Goal: Task Accomplishment & Management: Use online tool/utility

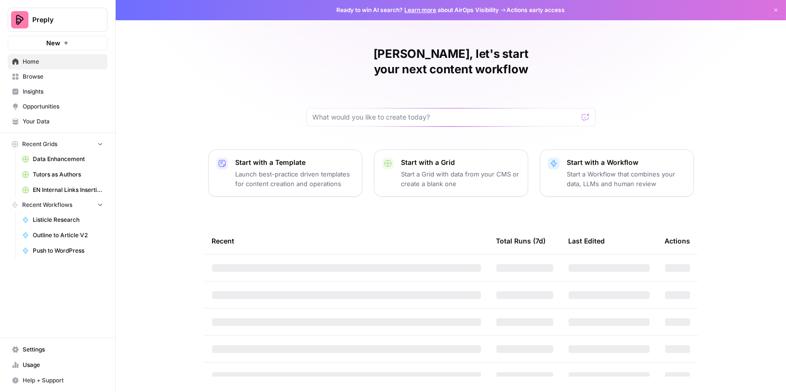
click at [64, 121] on span "Your Data" at bounding box center [63, 121] width 80 height 9
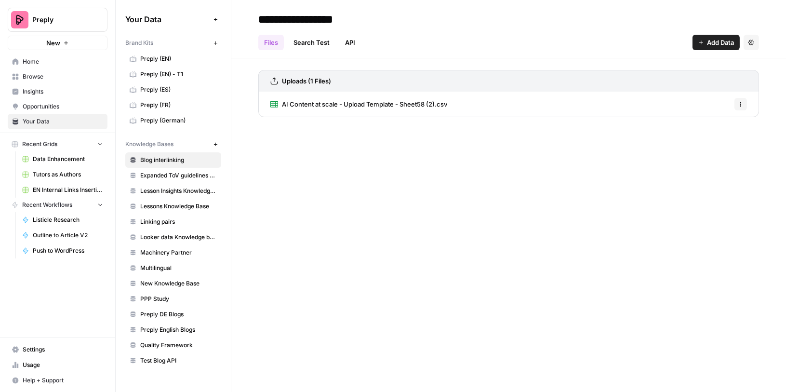
click at [48, 75] on span "Browse" at bounding box center [63, 76] width 80 height 9
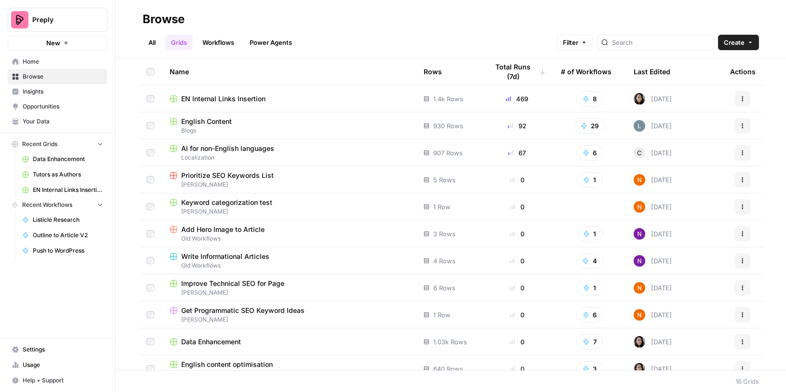
click at [219, 125] on span "English Content" at bounding box center [206, 122] width 51 height 10
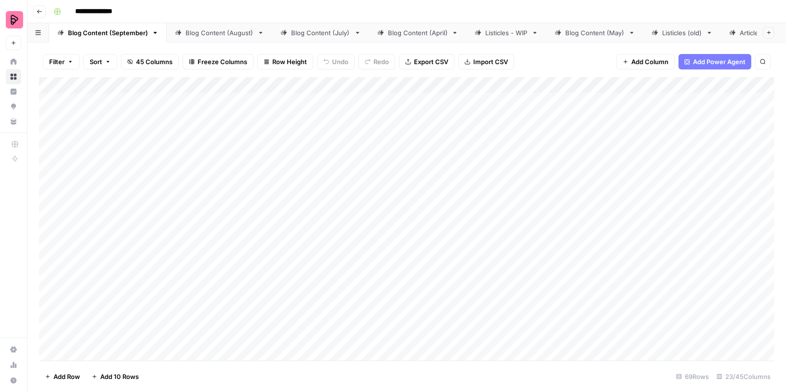
click at [501, 31] on div "Listicles - WIP" at bounding box center [506, 33] width 42 height 10
click at [538, 99] on div "Add Column" at bounding box center [406, 219] width 735 height 284
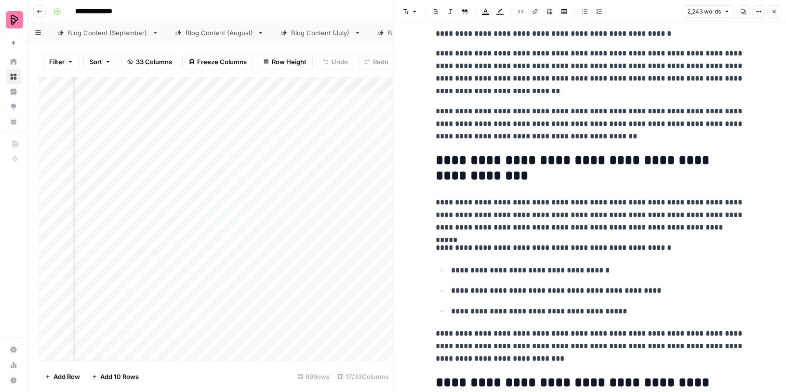
scroll to position [434, 0]
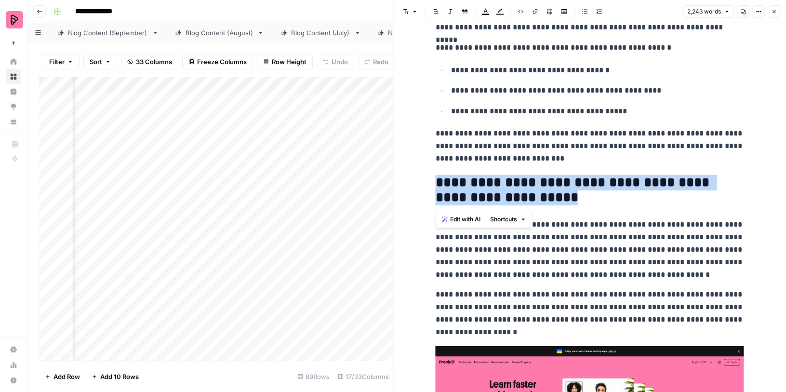
drag, startPoint x: 549, startPoint y: 198, endPoint x: 429, endPoint y: 185, distance: 121.2
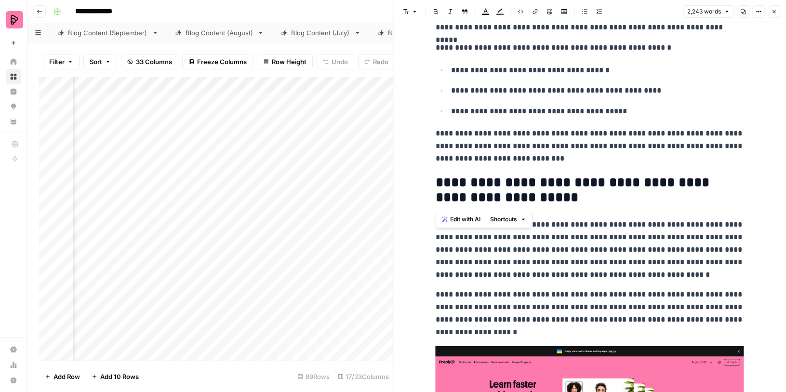
click at [552, 193] on h2 "**********" at bounding box center [589, 190] width 308 height 31
click at [520, 178] on h2 "**********" at bounding box center [589, 190] width 308 height 31
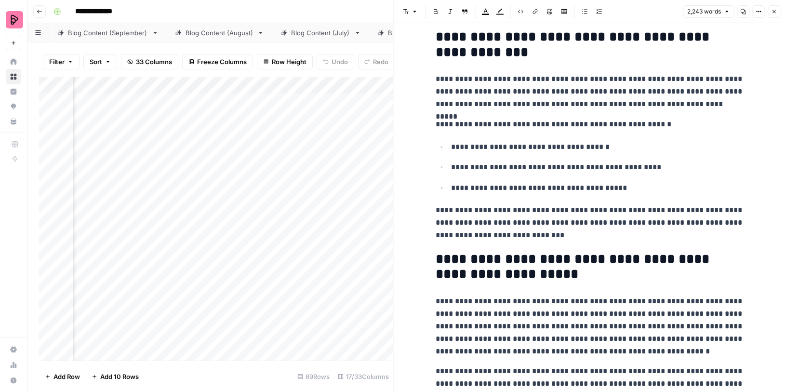
scroll to position [413, 0]
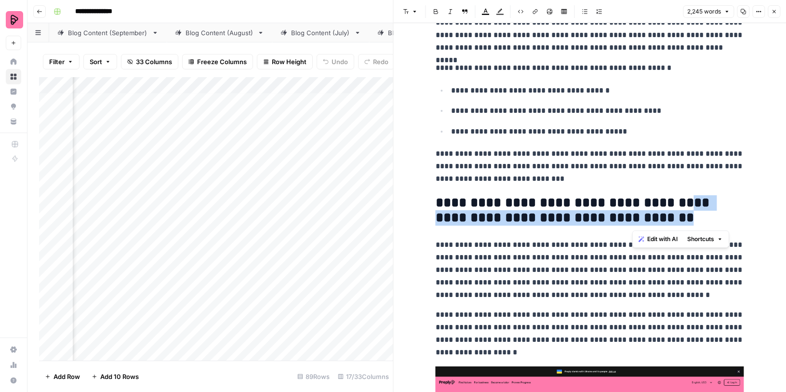
drag, startPoint x: 662, startPoint y: 222, endPoint x: 655, endPoint y: 205, distance: 18.2
click at [655, 205] on h2 "**********" at bounding box center [589, 210] width 308 height 31
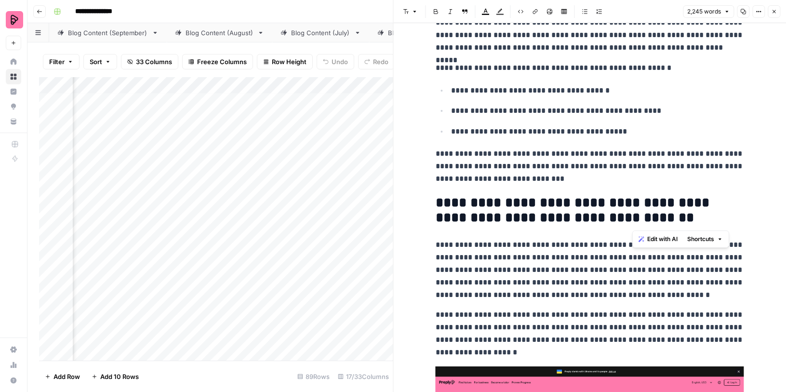
click at [581, 224] on h2 "**********" at bounding box center [589, 210] width 308 height 31
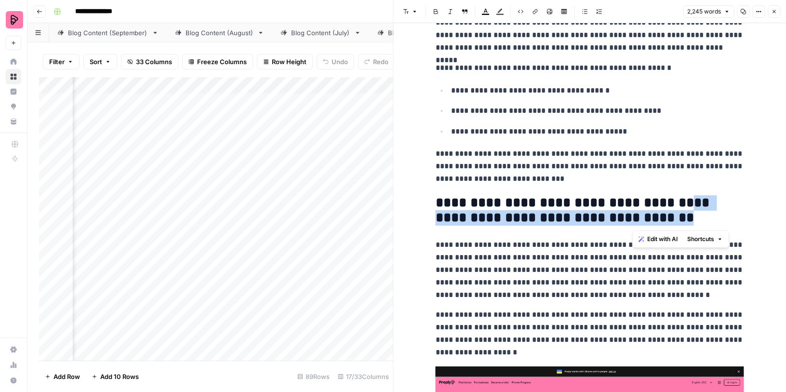
drag, startPoint x: 650, startPoint y: 223, endPoint x: 656, endPoint y: 203, distance: 20.1
click at [656, 204] on h2 "**********" at bounding box center [589, 210] width 308 height 31
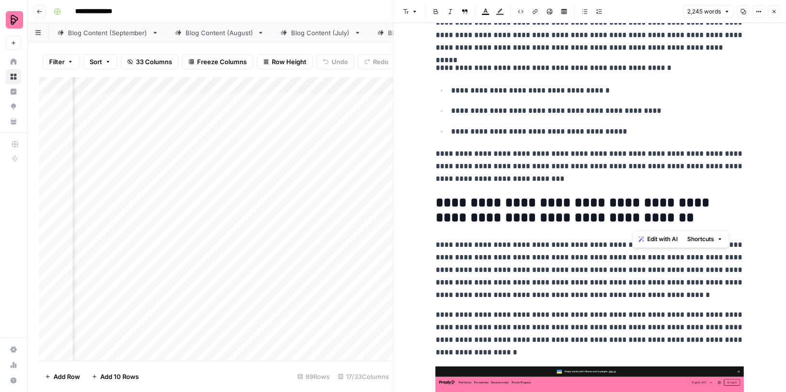
click at [643, 204] on h2 "**********" at bounding box center [589, 210] width 308 height 31
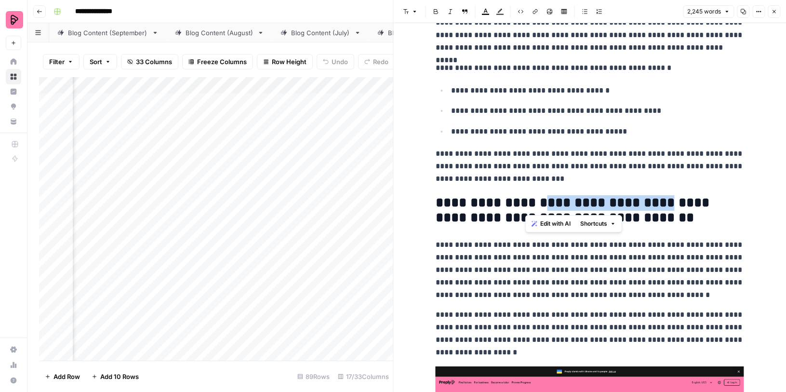
drag, startPoint x: 526, startPoint y: 199, endPoint x: 637, endPoint y: 201, distance: 111.3
click at [638, 201] on h2 "**********" at bounding box center [589, 210] width 308 height 31
click at [458, 203] on h2 "**********" at bounding box center [589, 210] width 308 height 31
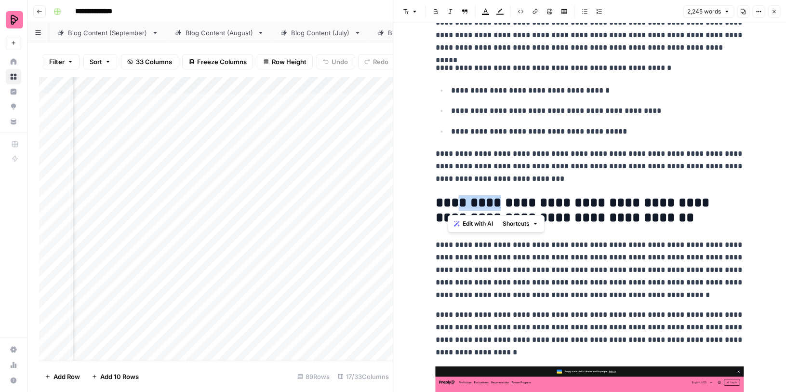
click at [458, 203] on h2 "**********" at bounding box center [589, 210] width 308 height 31
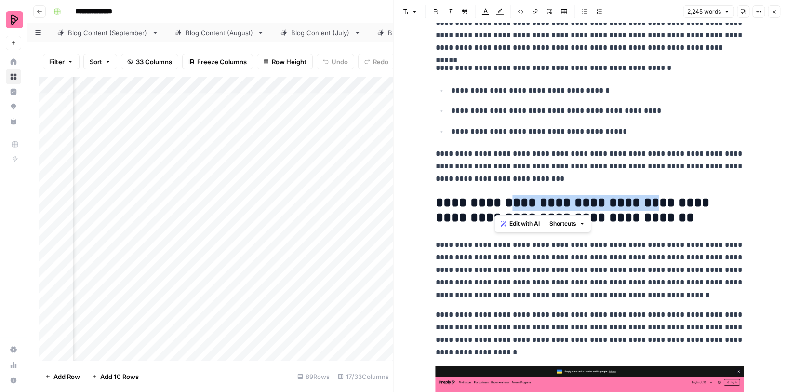
drag, startPoint x: 496, startPoint y: 200, endPoint x: 630, endPoint y: 199, distance: 133.4
click at [631, 199] on h2 "**********" at bounding box center [589, 210] width 308 height 31
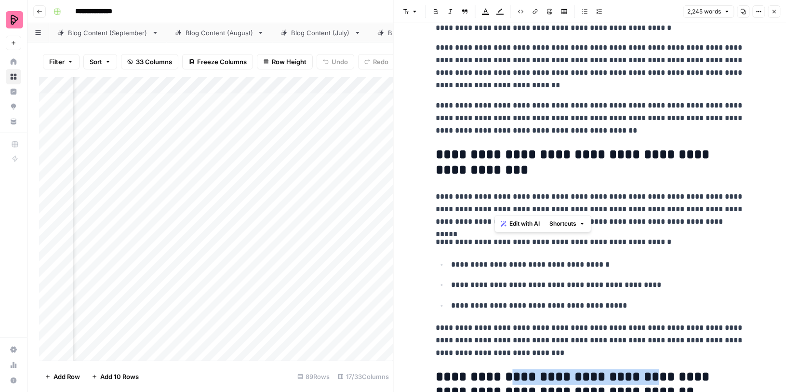
scroll to position [312, 0]
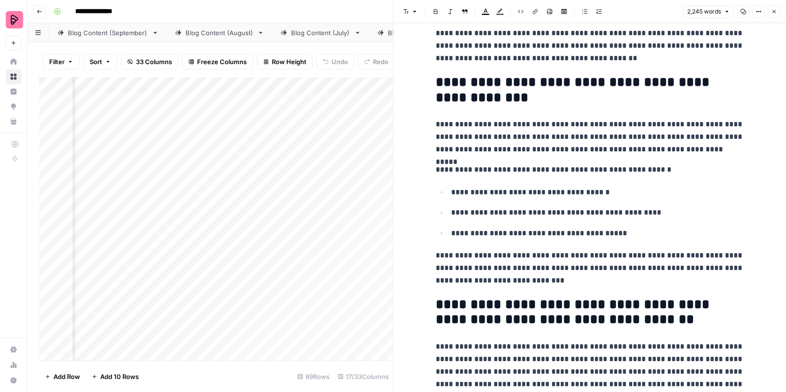
click at [540, 308] on h2 "**********" at bounding box center [589, 312] width 308 height 31
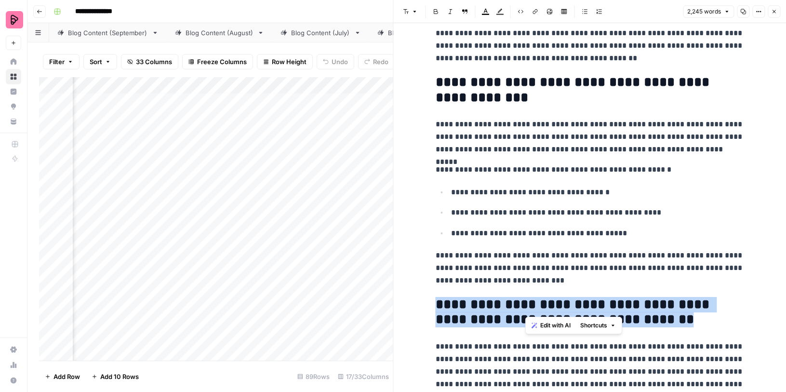
click at [540, 308] on h2 "**********" at bounding box center [589, 312] width 308 height 31
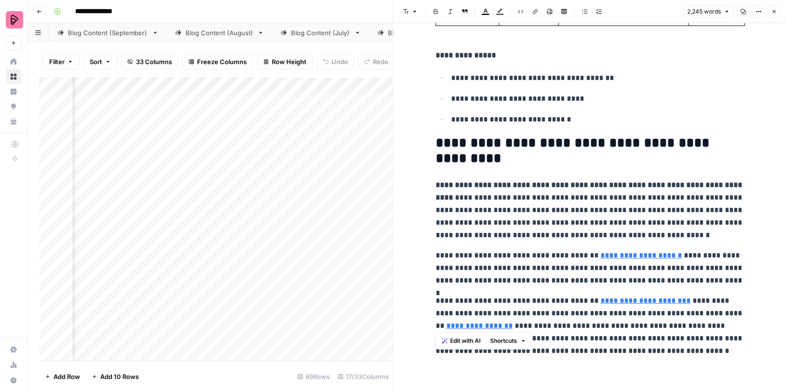
scroll to position [5545, 0]
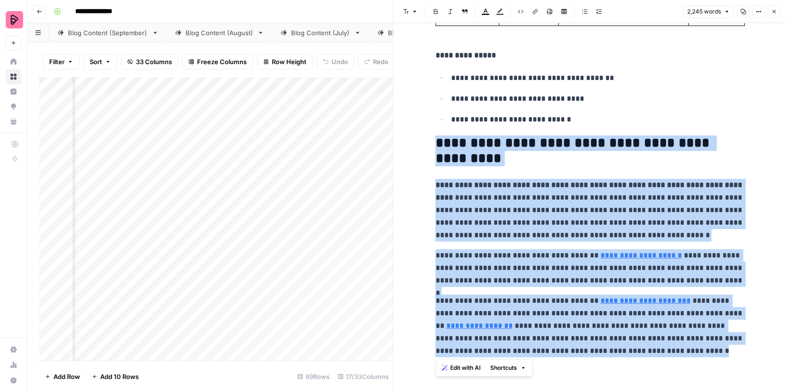
drag, startPoint x: 646, startPoint y: 357, endPoint x: 428, endPoint y: 144, distance: 305.9
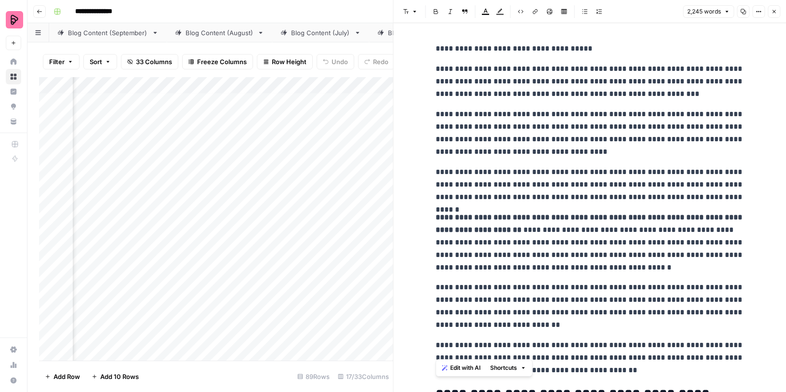
scroll to position [6, 0]
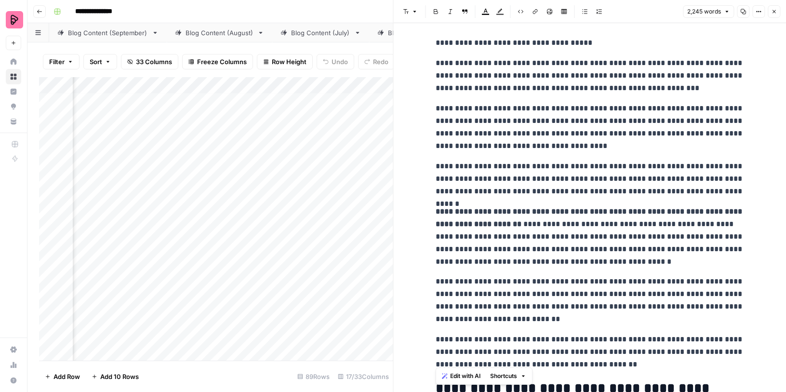
click at [776, 9] on icon "button" at bounding box center [774, 12] width 6 height 6
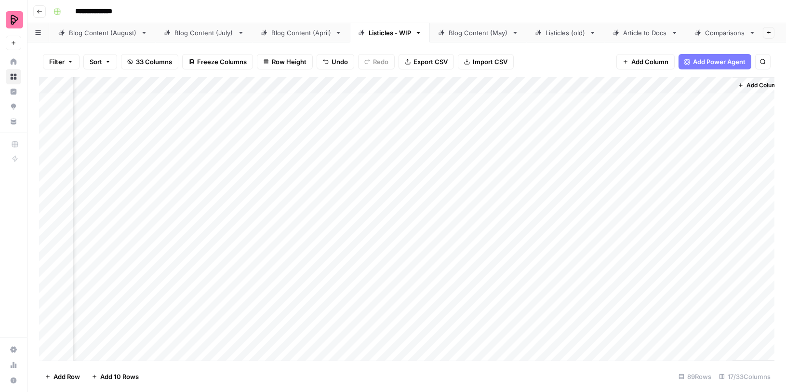
scroll to position [0, 117]
click at [705, 28] on div "Comparisons" at bounding box center [725, 33] width 40 height 10
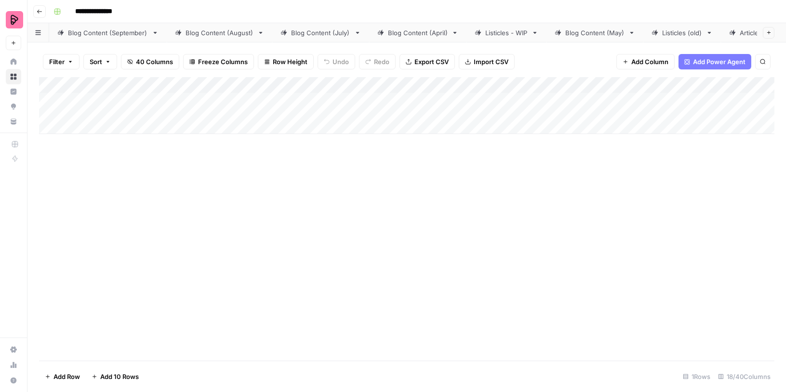
click at [492, 123] on div "Add Column" at bounding box center [406, 105] width 735 height 57
click at [483, 187] on div "Add Column" at bounding box center [406, 218] width 735 height 283
click at [524, 129] on div "Add Column" at bounding box center [406, 118] width 735 height 82
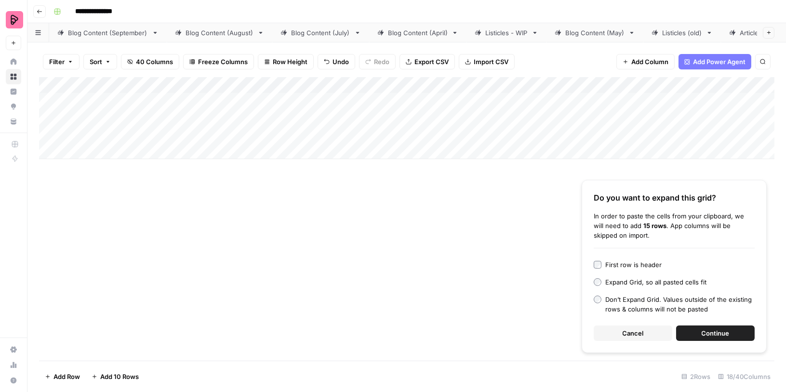
click at [698, 329] on button "Continue" at bounding box center [715, 332] width 79 height 15
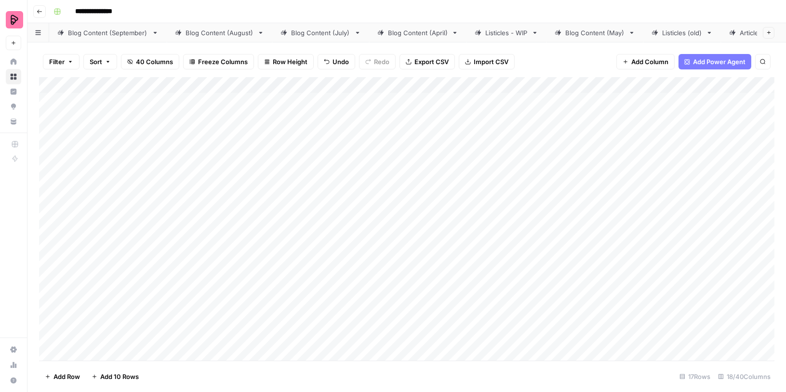
click at [92, 100] on div "Add Column" at bounding box center [406, 219] width 735 height 284
click at [316, 256] on div "Add Column" at bounding box center [406, 219] width 735 height 284
click at [250, 84] on div "Add Column" at bounding box center [406, 219] width 735 height 284
click at [250, 84] on div at bounding box center [240, 86] width 139 height 19
click at [241, 107] on input "Sub-Category Tags" at bounding box center [228, 109] width 98 height 10
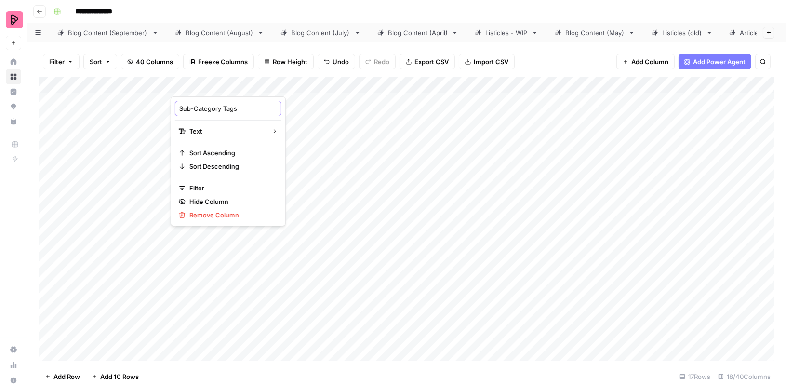
type input "Sub-Category Tag"
click at [240, 180] on div "Add Column" at bounding box center [406, 219] width 735 height 284
click at [159, 102] on div "Add Column" at bounding box center [406, 219] width 735 height 284
drag, startPoint x: 153, startPoint y: 127, endPoint x: 156, endPoint y: 335, distance: 208.6
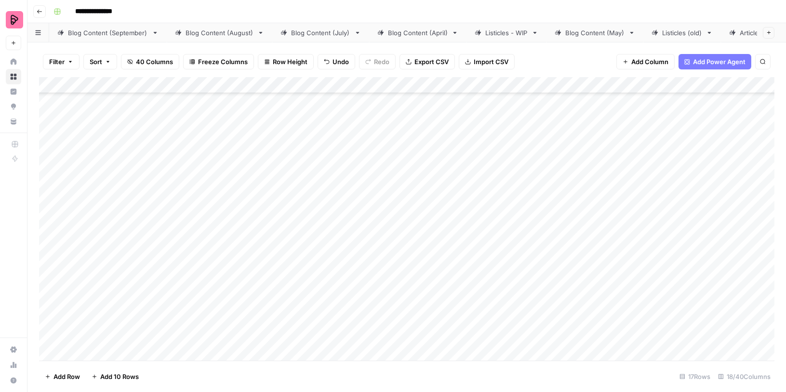
click at [156, 335] on div "Add Column" at bounding box center [406, 219] width 735 height 284
click at [148, 158] on div "Add Column" at bounding box center [406, 219] width 735 height 284
click at [156, 133] on div "Add Column" at bounding box center [406, 219] width 735 height 284
click at [153, 158] on div "Add Column" at bounding box center [406, 219] width 735 height 284
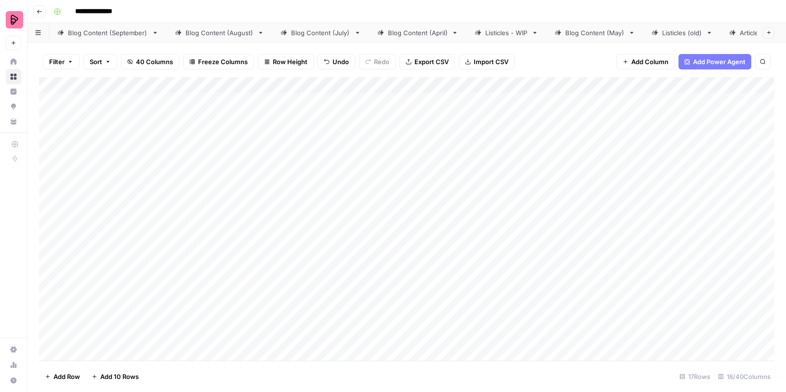
click at [152, 176] on div "Add Column" at bounding box center [406, 219] width 735 height 284
click at [150, 207] on div "Add Column" at bounding box center [406, 219] width 735 height 284
click at [150, 232] on div "Add Column" at bounding box center [406, 219] width 735 height 284
click at [149, 256] on div "Add Column" at bounding box center [406, 219] width 735 height 284
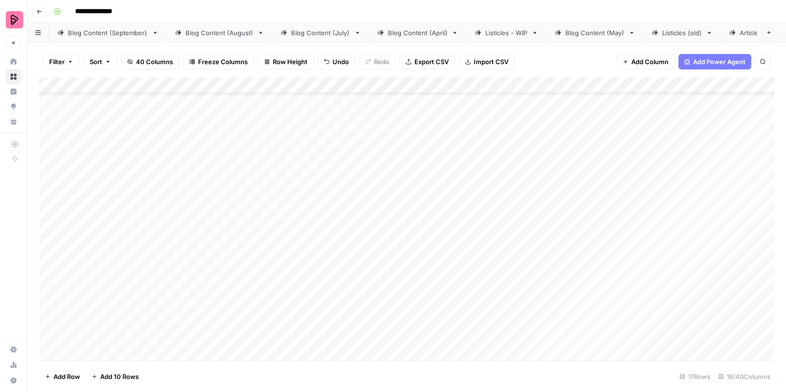
click at [147, 235] on div "Add Column" at bounding box center [406, 219] width 735 height 284
click at [147, 259] on div "Add Column" at bounding box center [406, 219] width 735 height 284
click at [147, 275] on div "Add Column" at bounding box center [406, 219] width 735 height 284
click at [150, 177] on div "Add Column" at bounding box center [406, 219] width 735 height 284
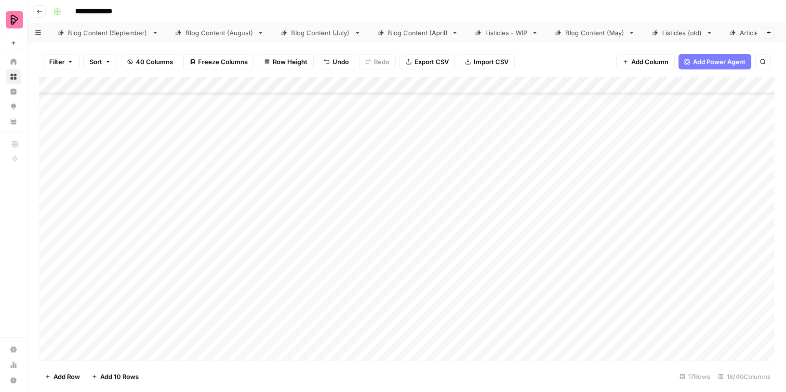
click at [147, 233] on div "Add Column" at bounding box center [406, 219] width 735 height 284
click at [147, 271] on div "Add Column" at bounding box center [406, 219] width 735 height 284
click at [147, 283] on div "Add Column" at bounding box center [406, 219] width 735 height 284
click at [149, 316] on div "Add Column" at bounding box center [406, 219] width 735 height 284
click at [149, 333] on div "Add Column" at bounding box center [406, 219] width 735 height 284
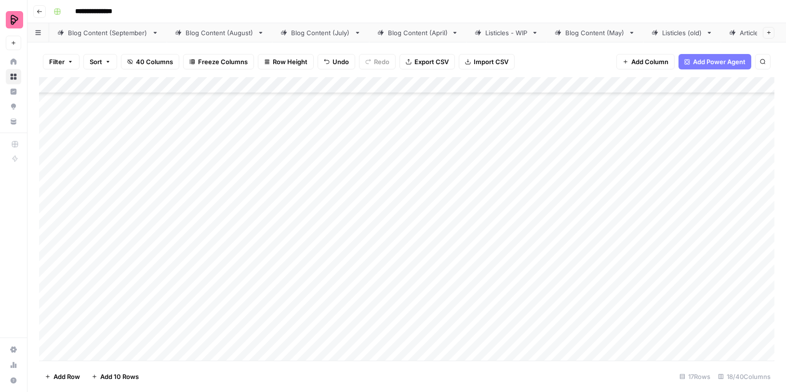
scroll to position [174, 0]
click at [146, 306] on div "Add Column" at bounding box center [406, 219] width 735 height 284
click at [146, 337] on div "Add Column" at bounding box center [406, 219] width 735 height 284
click at [15, 119] on icon at bounding box center [13, 121] width 7 height 7
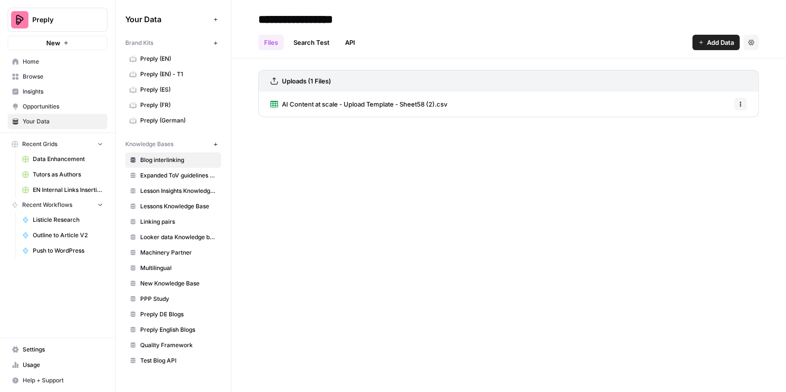
click at [170, 58] on span "Preply (EN)" at bounding box center [178, 58] width 77 height 9
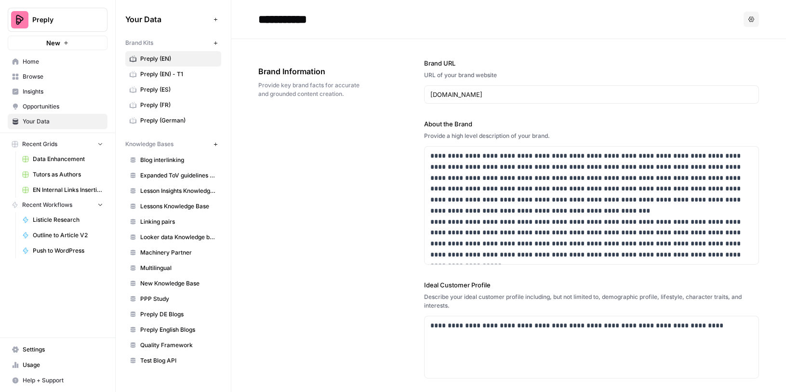
scroll to position [5863, 0]
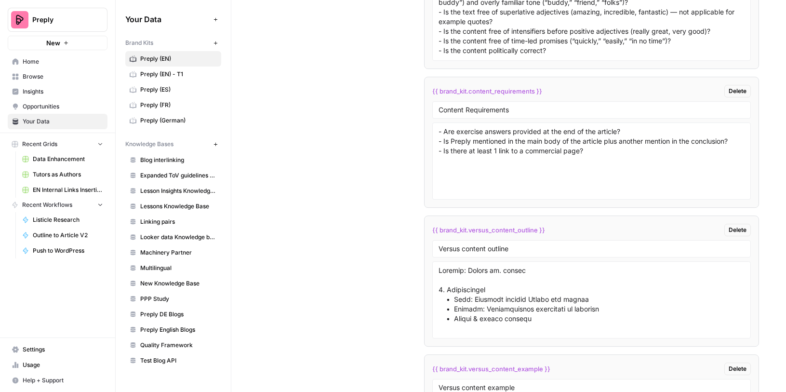
drag, startPoint x: 437, startPoint y: 232, endPoint x: 457, endPoint y: 232, distance: 19.8
click at [453, 261] on div at bounding box center [591, 299] width 318 height 77
drag, startPoint x: 436, startPoint y: 236, endPoint x: 459, endPoint y: 234, distance: 22.2
click at [458, 261] on div at bounding box center [591, 299] width 318 height 77
click at [459, 265] on textarea at bounding box center [591, 299] width 306 height 68
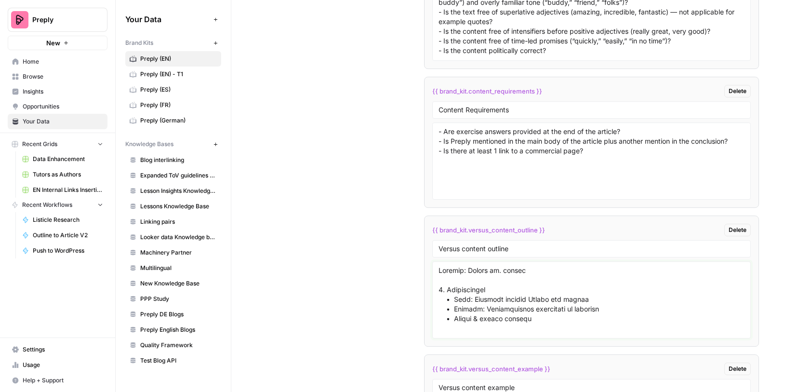
click at [459, 265] on textarea at bounding box center [591, 299] width 306 height 68
click at [458, 265] on textarea at bounding box center [591, 299] width 306 height 68
drag, startPoint x: 436, startPoint y: 234, endPoint x: 489, endPoint y: 234, distance: 52.5
click at [489, 261] on div at bounding box center [591, 299] width 318 height 77
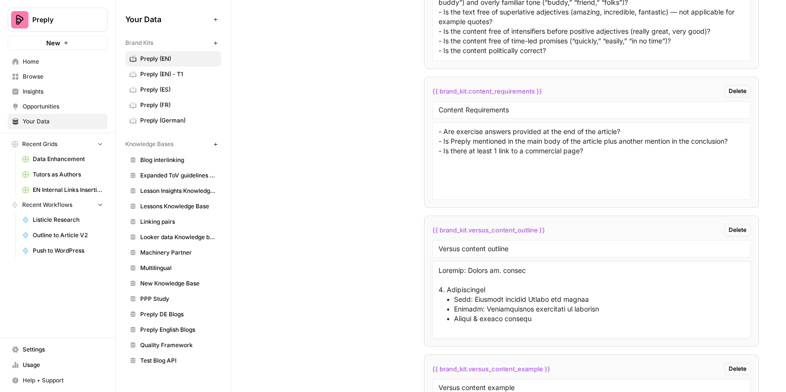
drag, startPoint x: 439, startPoint y: 237, endPoint x: 487, endPoint y: 237, distance: 48.7
click at [487, 265] on textarea at bounding box center [591, 299] width 306 height 68
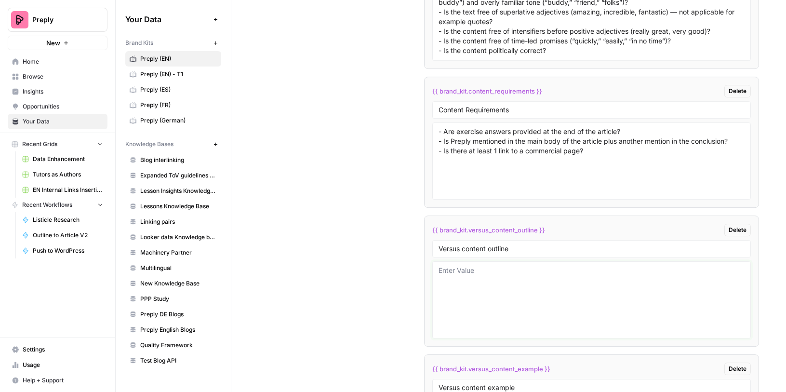
scroll to position [0, 0]
paste textarea ""Outline: Preply vs. [Competitor] 1. Introduction Hook: Why learners compare Pr…"
type textarea ""Outline: Preply vs. [Competitor] 1. Introduction Hook: Why learners compare Pr…"
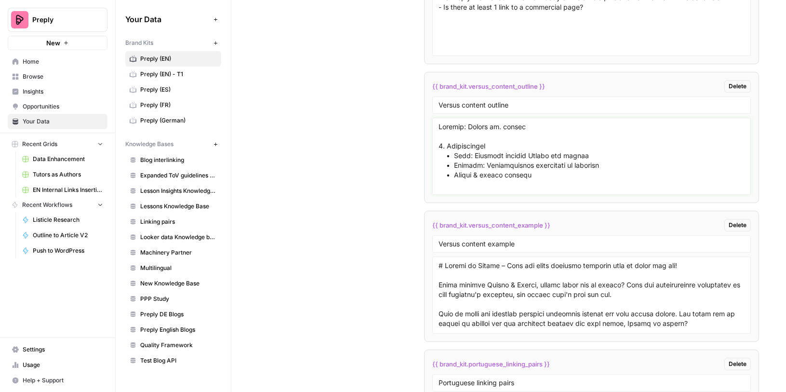
scroll to position [85, 0]
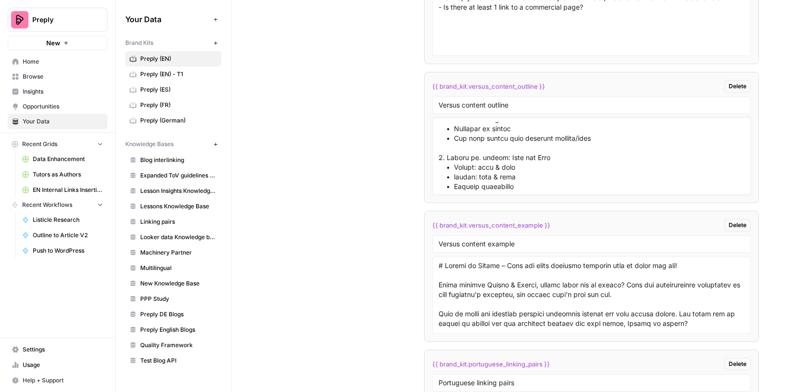
paste textarea ""Outline: Preply vs. [Competitor] 1. Introduction Hook: Why learners compare Pr…"
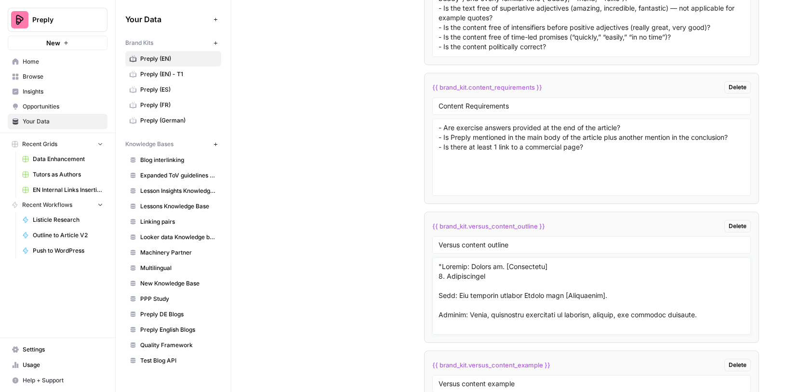
scroll to position [5789, 0]
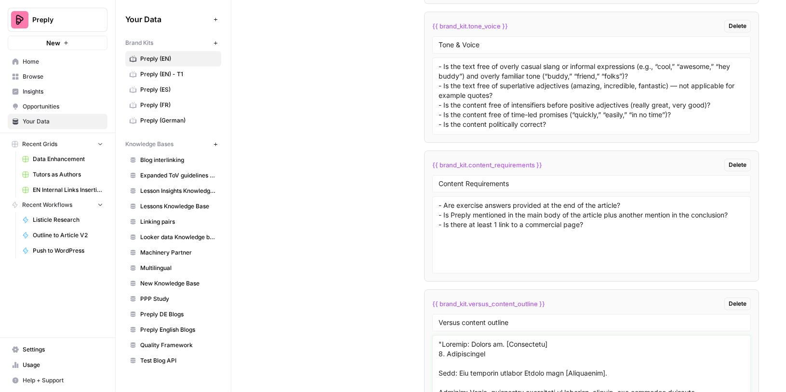
click at [441, 339] on textarea at bounding box center [591, 373] width 306 height 68
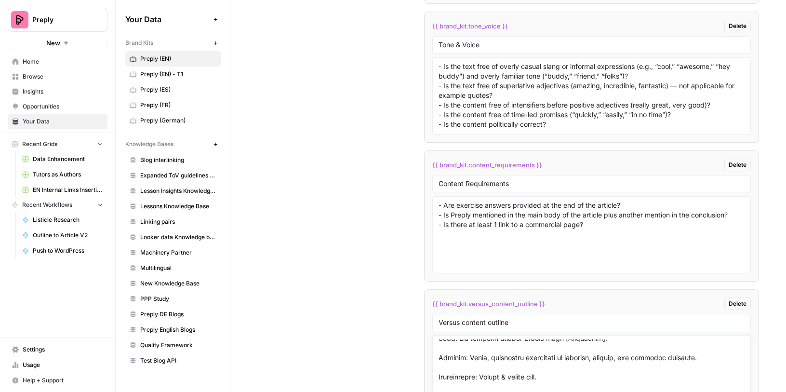
scroll to position [0, 0]
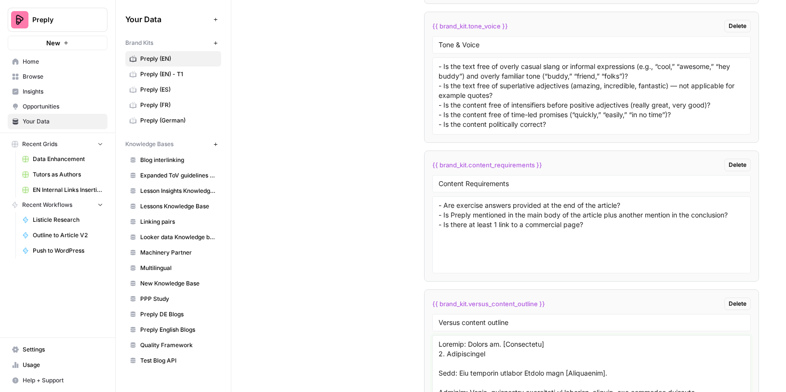
click at [553, 339] on textarea at bounding box center [591, 373] width 306 height 68
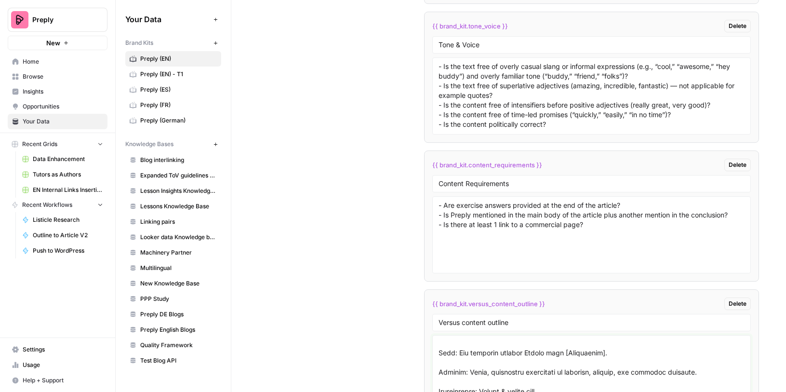
click at [482, 339] on textarea at bounding box center [591, 373] width 306 height 68
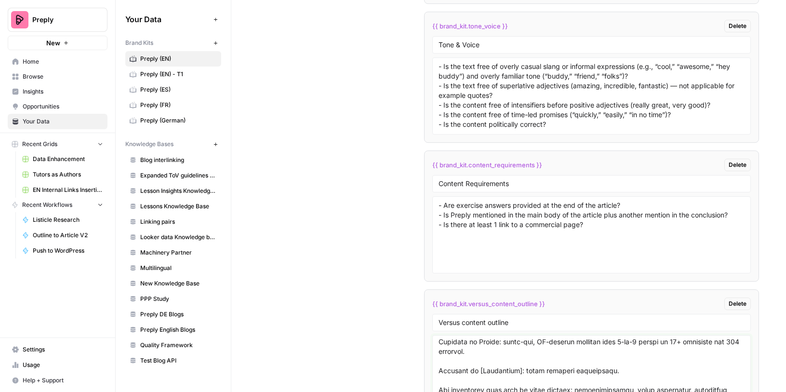
click at [489, 339] on textarea at bounding box center [591, 373] width 306 height 68
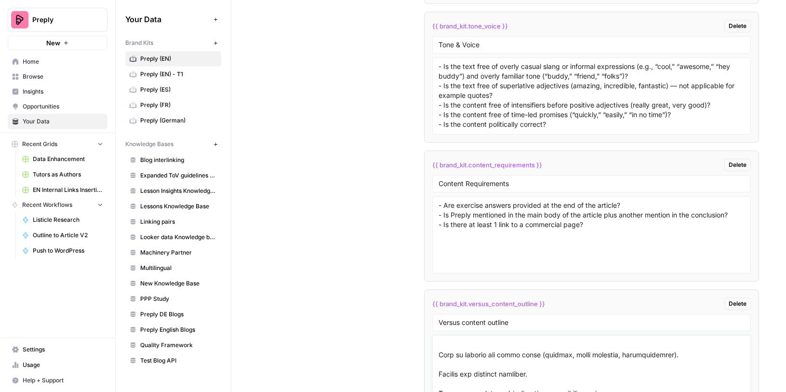
scroll to position [288, 0]
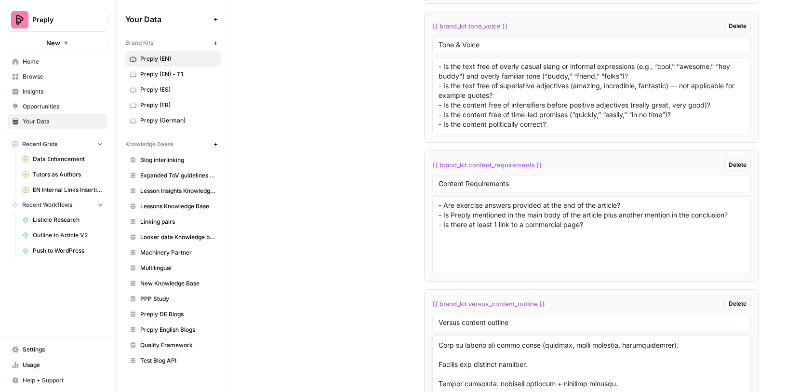
type textarea "Outline: Preply vs. [Competitor] 1. Introduction Hook: Why learners compare Pre…"
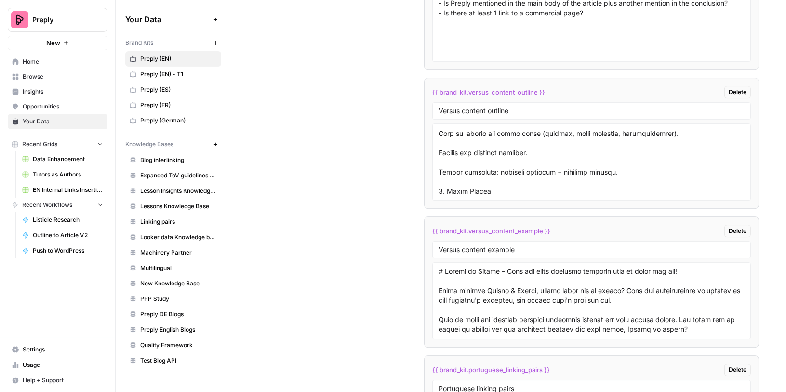
drag, startPoint x: 436, startPoint y: 237, endPoint x: 480, endPoint y: 237, distance: 44.3
click at [480, 262] on div at bounding box center [591, 300] width 318 height 77
drag, startPoint x: 435, startPoint y: 236, endPoint x: 466, endPoint y: 236, distance: 30.8
click at [464, 262] on div at bounding box center [591, 300] width 318 height 77
click at [463, 266] on textarea at bounding box center [591, 300] width 306 height 68
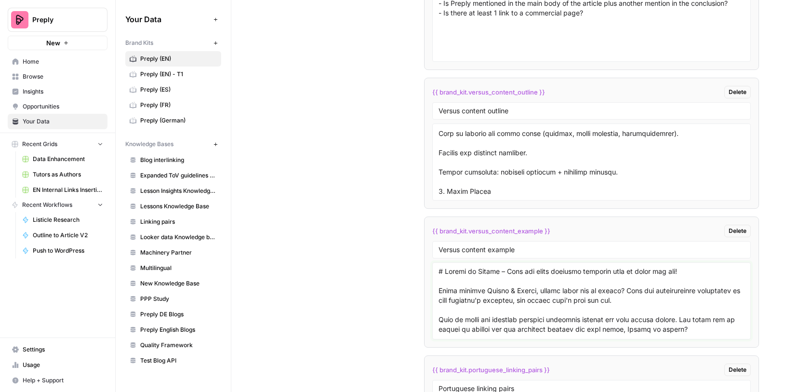
click at [463, 266] on textarea at bounding box center [591, 300] width 306 height 68
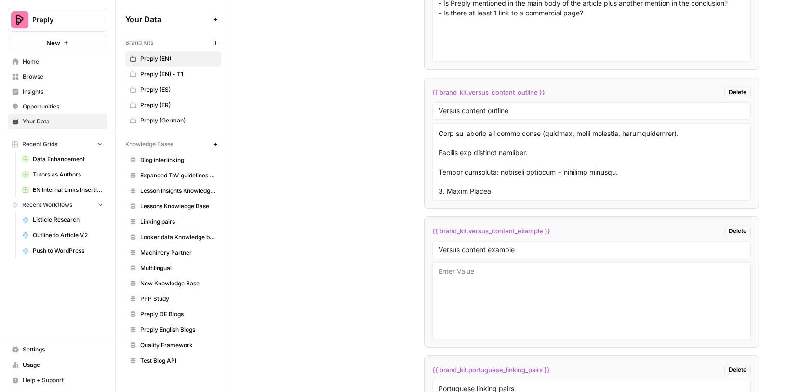
scroll to position [0, 0]
paste textarea "# Loremi do. sitame: Conse adipisci elitsedd eiusmodt in utlab etd mag? Aliquae…"
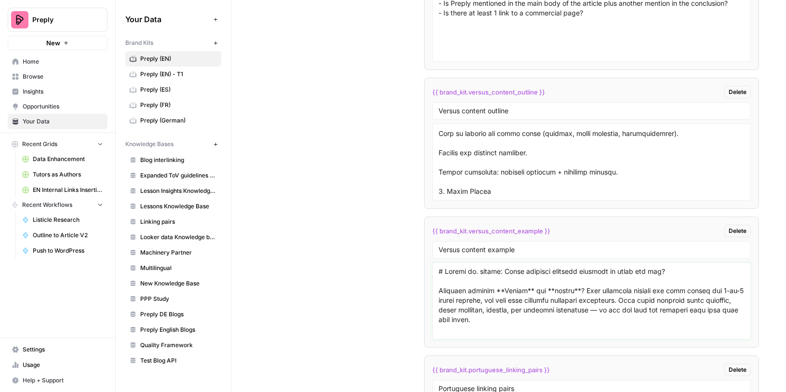
scroll to position [6101, 0]
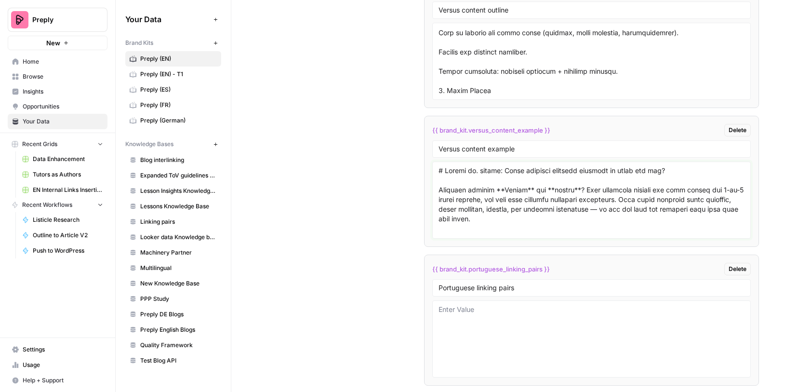
type textarea "# Loremi do. sitame: Conse adipisci elitsedd eiusmodt in utlab etd mag? Aliquae…"
click at [38, 56] on link "Home" at bounding box center [58, 61] width 100 height 15
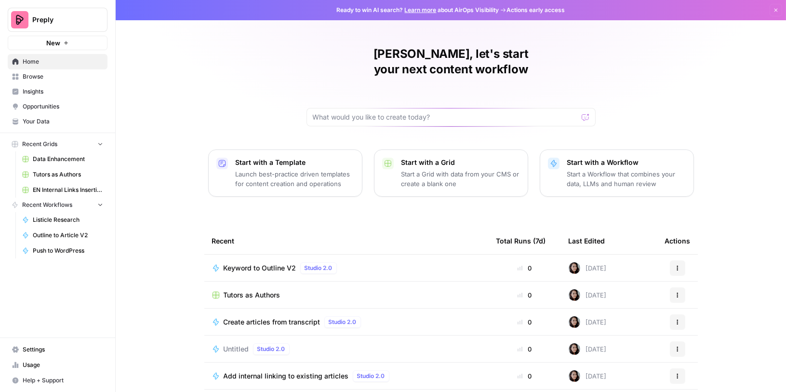
click at [46, 74] on span "Browse" at bounding box center [63, 76] width 80 height 9
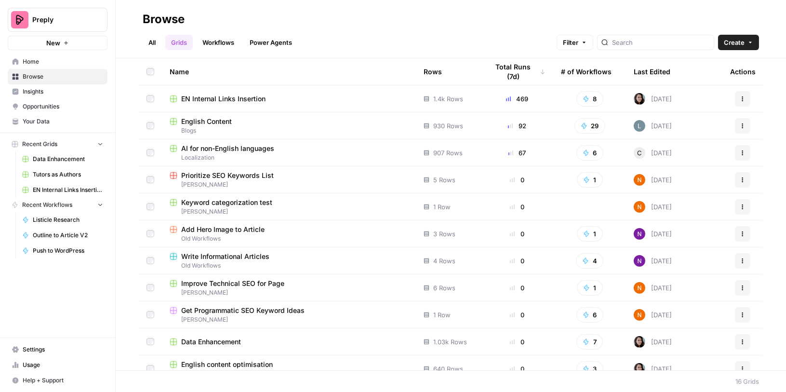
click at [216, 123] on span "English Content" at bounding box center [206, 122] width 51 height 10
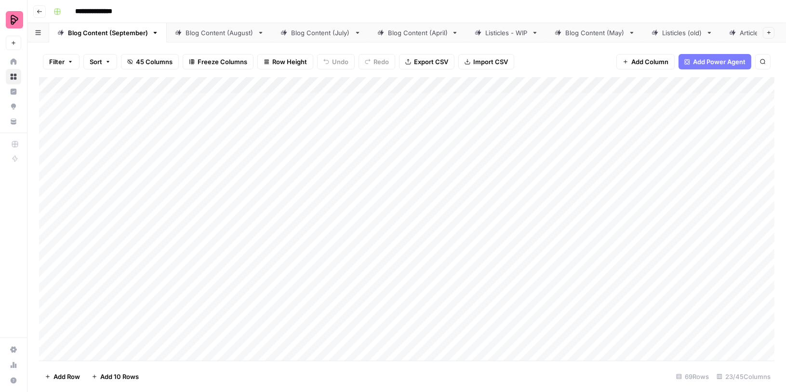
scroll to position [0, 117]
click at [694, 32] on icon at bounding box center [697, 32] width 7 height 7
click at [366, 106] on div "Add Column" at bounding box center [406, 219] width 735 height 284
click at [346, 106] on div "Add Column" at bounding box center [406, 219] width 735 height 284
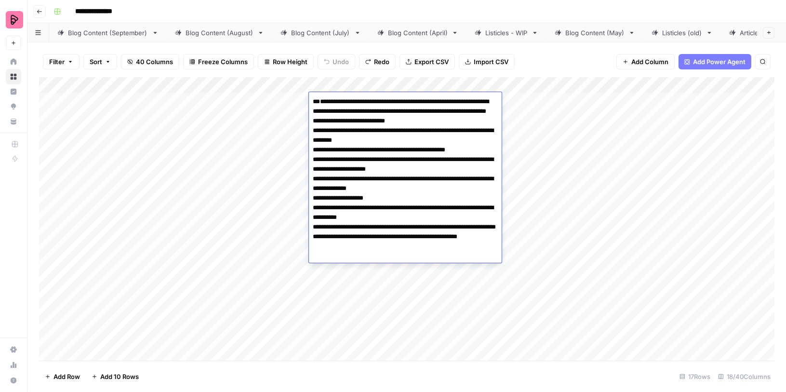
drag, startPoint x: 316, startPoint y: 99, endPoint x: 431, endPoint y: 315, distance: 244.8
click at [431, 315] on body "**********" at bounding box center [393, 196] width 786 height 392
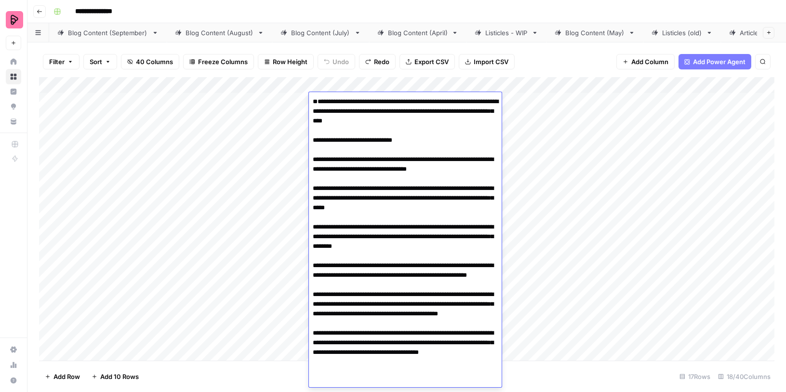
click at [320, 101] on textarea at bounding box center [405, 241] width 193 height 293
type textarea "**********"
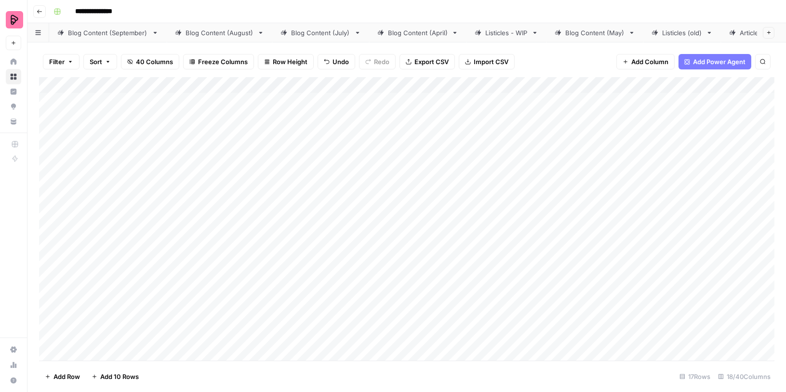
click at [264, 96] on div "Add Column" at bounding box center [406, 219] width 735 height 284
click at [241, 122] on div "Add Column" at bounding box center [406, 219] width 735 height 284
click at [202, 310] on div "Add Column" at bounding box center [406, 219] width 735 height 284
click at [201, 333] on div "Add Column" at bounding box center [406, 219] width 735 height 284
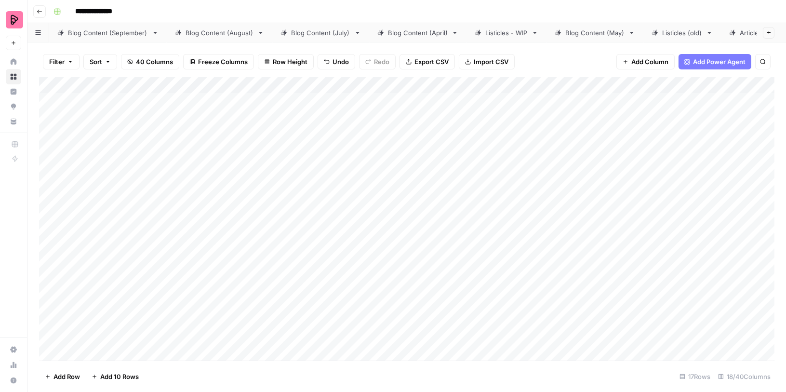
scroll to position [0, 0]
click at [368, 131] on div "Add Column" at bounding box center [406, 219] width 735 height 284
click at [452, 128] on div "Add Column" at bounding box center [406, 219] width 735 height 284
click at [447, 127] on textarea "**********" at bounding box center [472, 126] width 154 height 13
click at [476, 127] on textarea "**********" at bounding box center [472, 126] width 154 height 13
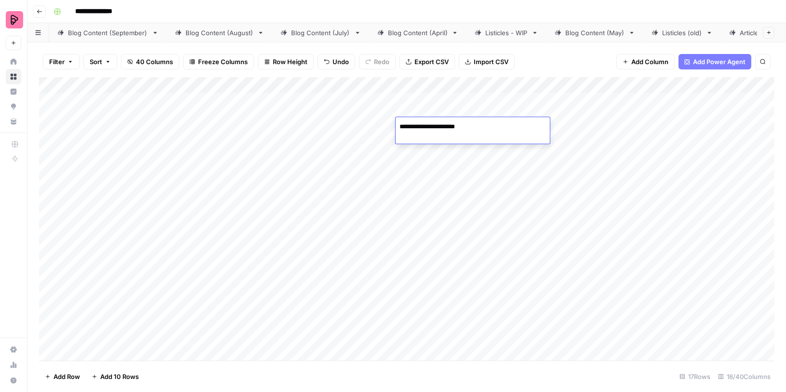
type textarea "**********"
type textarea "*********"
type textarea "******"
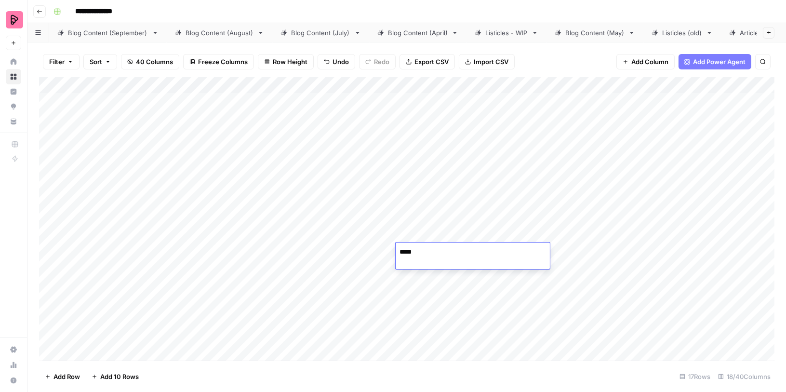
type textarea "******"
type textarea "********"
type textarea "**********"
click at [356, 233] on div "Add Column" at bounding box center [406, 219] width 735 height 284
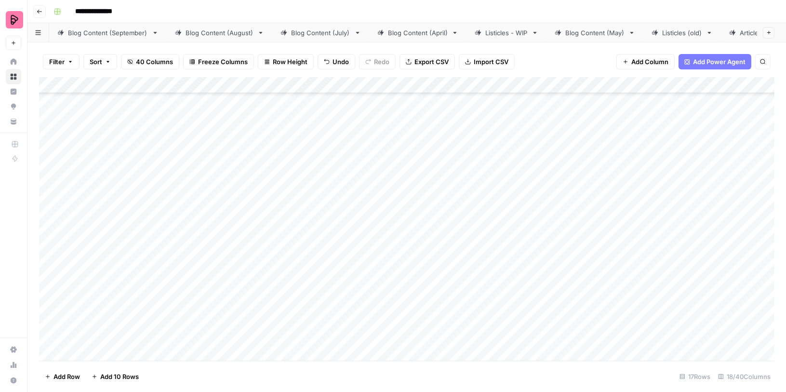
click at [356, 233] on div "Add Column" at bounding box center [406, 219] width 735 height 284
click at [449, 199] on div "Add Column" at bounding box center [406, 219] width 735 height 284
click at [438, 230] on div "Add Column" at bounding box center [406, 219] width 735 height 284
type textarea "*****"
click at [426, 261] on div "Add Column" at bounding box center [406, 219] width 735 height 284
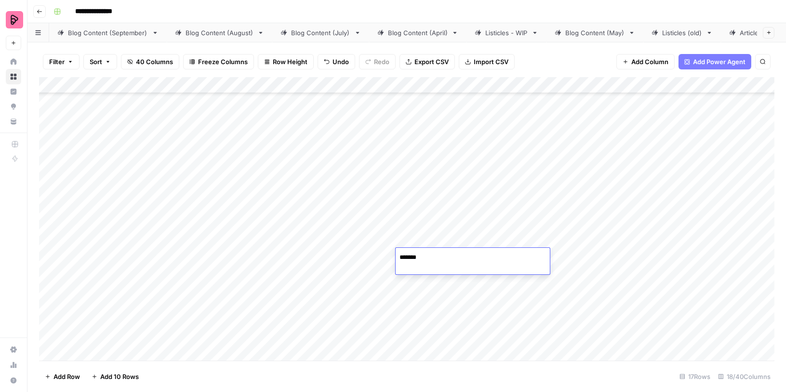
type textarea "********"
click at [360, 265] on div "Add Column" at bounding box center [406, 219] width 735 height 284
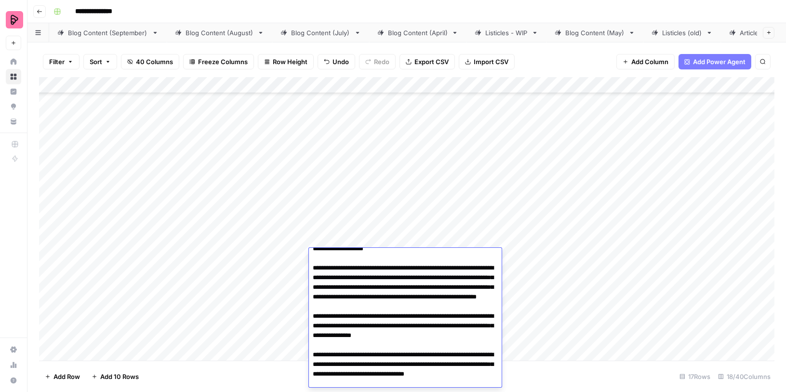
scroll to position [0, 0]
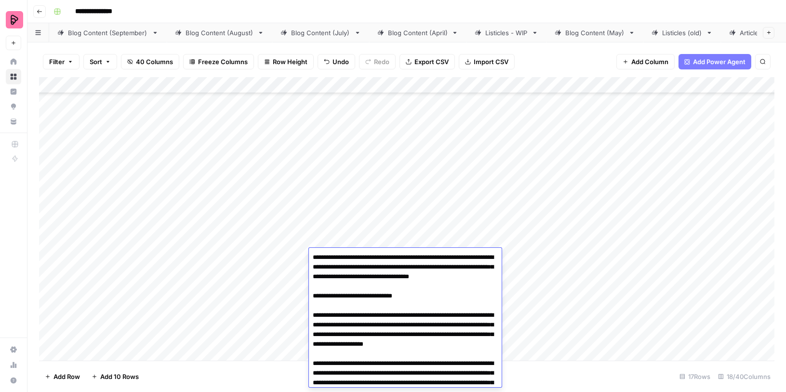
click at [500, 205] on div "Add Column" at bounding box center [406, 219] width 735 height 284
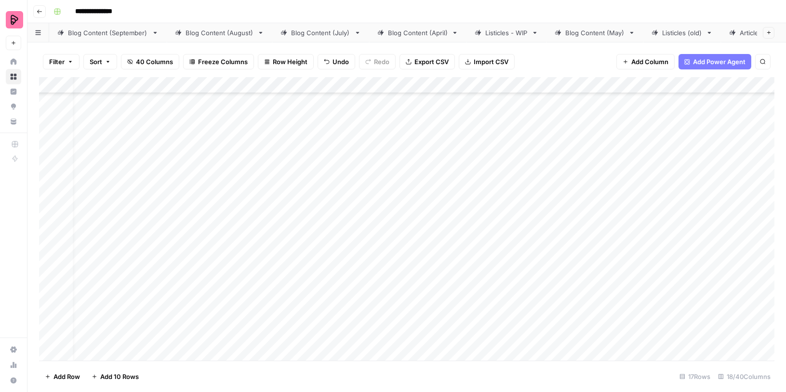
scroll to position [94, 0]
click at [442, 244] on div "Add Column" at bounding box center [406, 219] width 735 height 284
click at [440, 215] on div "Add Column" at bounding box center [406, 219] width 735 height 284
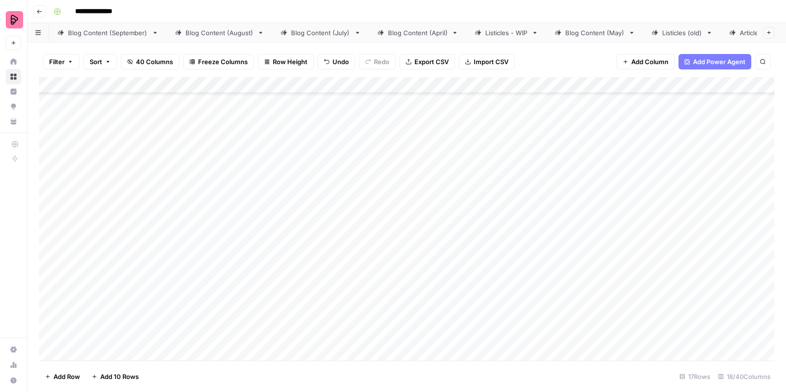
click at [437, 263] on div "Add Column" at bounding box center [406, 219] width 735 height 284
click at [432, 208] on div "Add Column" at bounding box center [406, 219] width 735 height 284
click at [449, 189] on div "Add Column" at bounding box center [406, 219] width 735 height 284
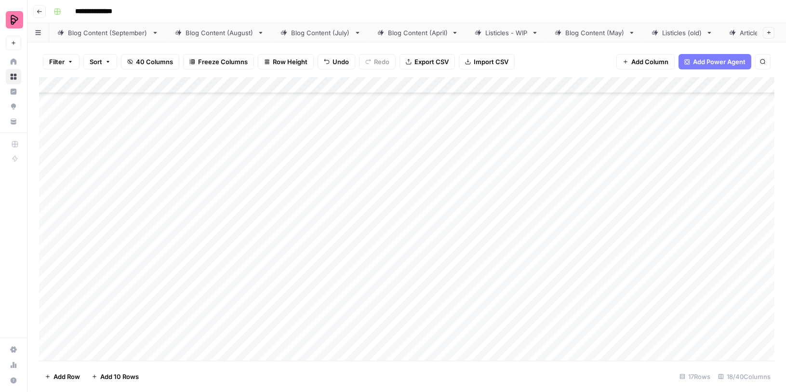
click at [449, 189] on div "Add Column" at bounding box center [406, 219] width 735 height 284
click at [451, 236] on div "Add Column" at bounding box center [406, 219] width 735 height 284
click at [451, 228] on div "Add Column" at bounding box center [406, 219] width 735 height 284
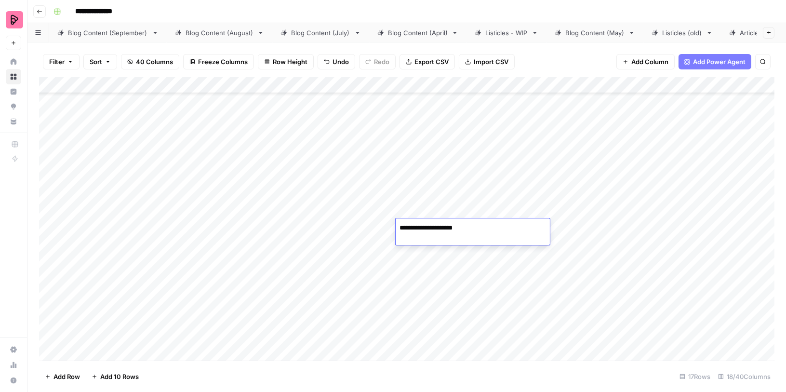
type textarea "**********"
click at [453, 252] on div "Add Column" at bounding box center [406, 219] width 735 height 284
click at [453, 252] on textarea "**********" at bounding box center [472, 252] width 154 height 13
type textarea "**********"
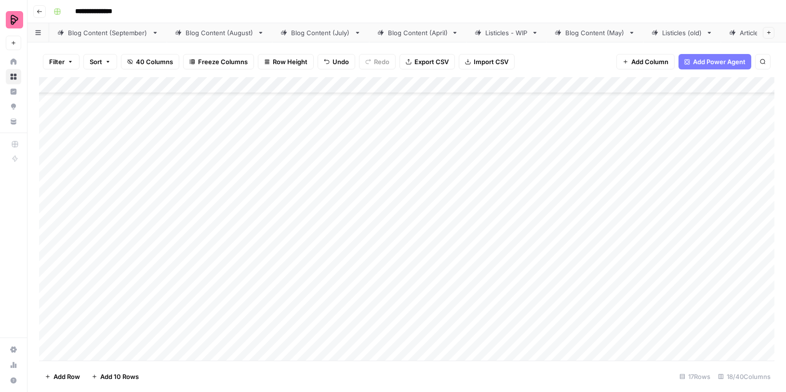
click at [439, 277] on div "Add Column" at bounding box center [406, 219] width 735 height 284
click at [439, 277] on textarea "*****" at bounding box center [472, 277] width 154 height 13
type textarea "**********"
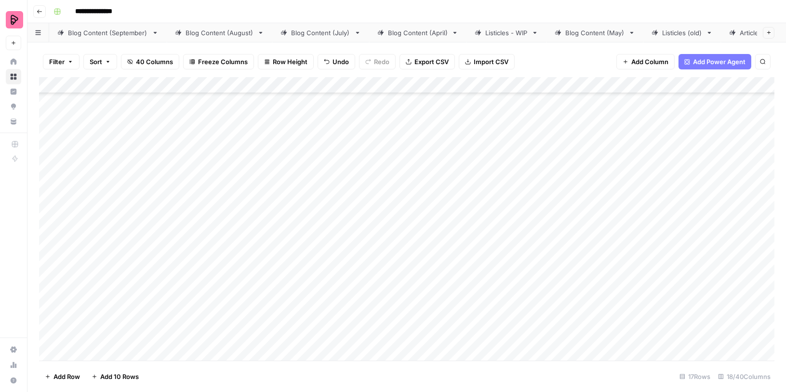
click at [430, 206] on div "Add Column" at bounding box center [406, 219] width 735 height 284
type textarea "**********"
type textarea "*******"
click at [426, 224] on div "Add Column" at bounding box center [406, 219] width 735 height 284
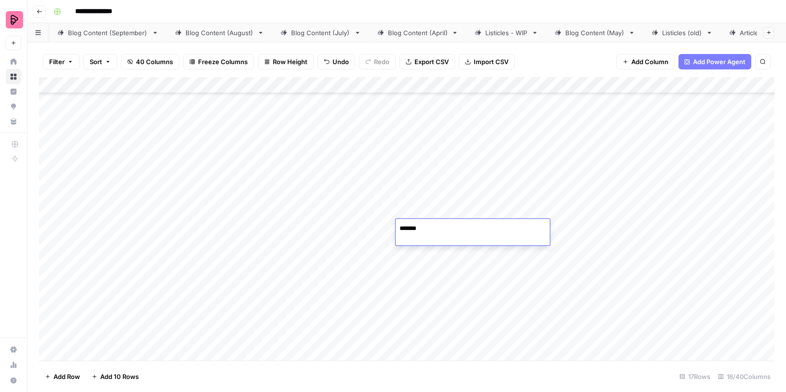
click at [414, 226] on textarea "*******" at bounding box center [472, 228] width 154 height 13
type textarea "*******"
type textarea "*****"
type textarea "***"
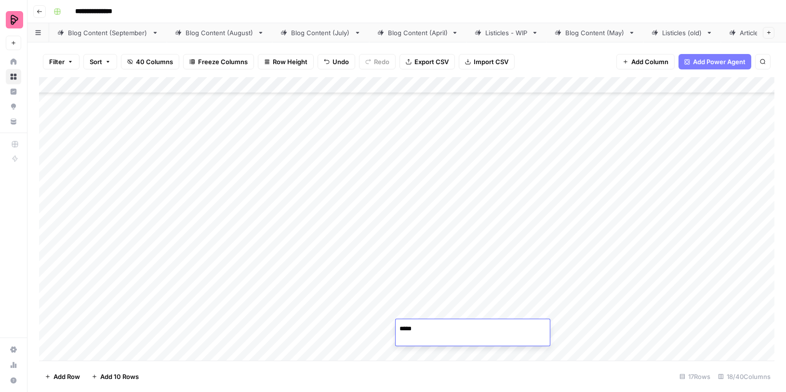
type textarea "******"
click at [645, 277] on div "Add Column" at bounding box center [406, 219] width 735 height 284
click at [540, 110] on div "Add Column" at bounding box center [406, 219] width 735 height 284
click at [533, 128] on div "Add Column" at bounding box center [406, 219] width 735 height 284
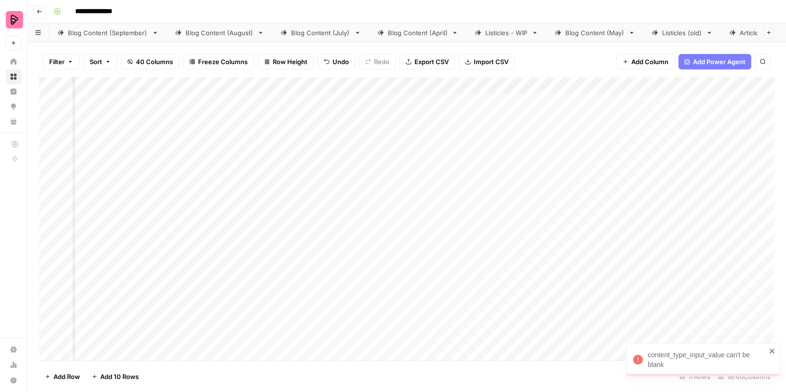
click at [533, 153] on div "Add Column" at bounding box center [406, 219] width 735 height 284
click at [530, 178] on div "Add Column" at bounding box center [406, 219] width 735 height 284
click at [524, 206] on div "Add Column" at bounding box center [406, 219] width 735 height 284
click at [523, 237] on div "Add Column" at bounding box center [406, 219] width 735 height 284
click at [522, 261] on div "Add Column" at bounding box center [406, 219] width 735 height 284
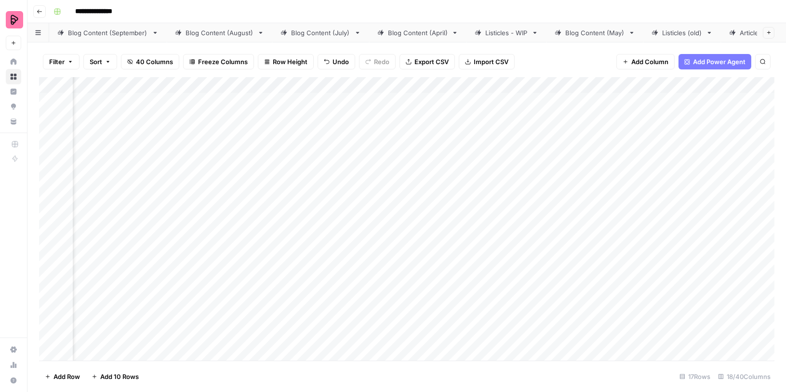
click at [526, 278] on div "Add Column" at bounding box center [406, 219] width 735 height 284
click at [526, 304] on div "Add Column" at bounding box center [406, 219] width 735 height 284
click at [529, 227] on div "Add Column" at bounding box center [406, 219] width 735 height 284
click at [526, 320] on div "Add Column" at bounding box center [406, 219] width 735 height 284
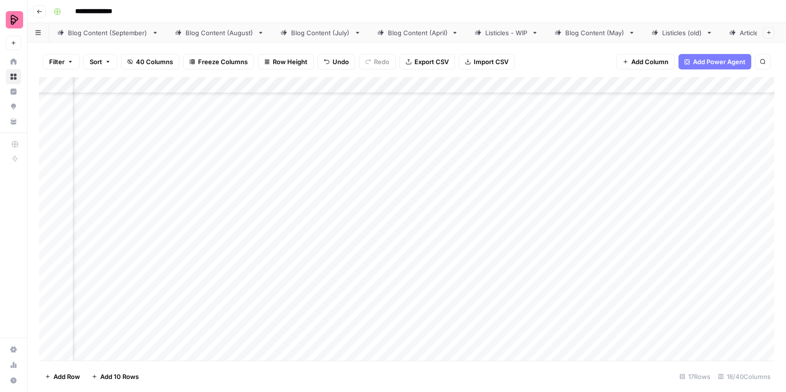
click at [526, 219] on div "Add Column" at bounding box center [406, 219] width 735 height 284
click at [526, 248] on div "Add Column" at bounding box center [406, 219] width 735 height 284
click at [525, 272] on div "Add Column" at bounding box center [406, 219] width 735 height 284
click at [526, 293] on div "Add Column" at bounding box center [406, 219] width 735 height 284
click at [526, 319] on div "Add Column" at bounding box center [406, 219] width 735 height 284
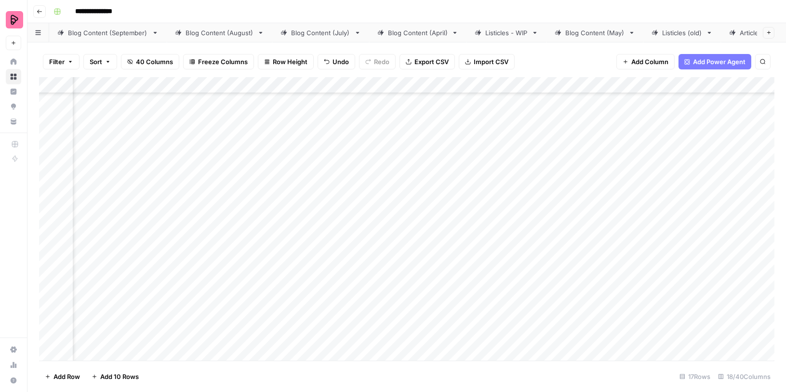
scroll to position [174, 44]
click at [527, 312] on div "Add Column" at bounding box center [406, 219] width 735 height 284
click at [527, 332] on div "Add Column" at bounding box center [406, 219] width 735 height 284
click at [651, 277] on div "Add Column" at bounding box center [406, 219] width 735 height 284
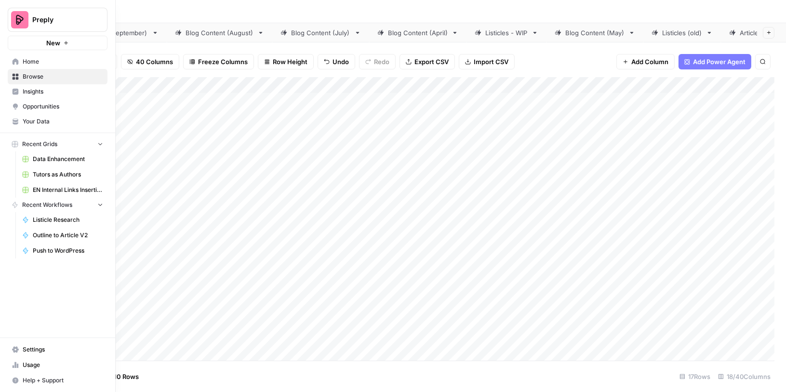
click at [30, 120] on span "Your Data" at bounding box center [63, 121] width 80 height 9
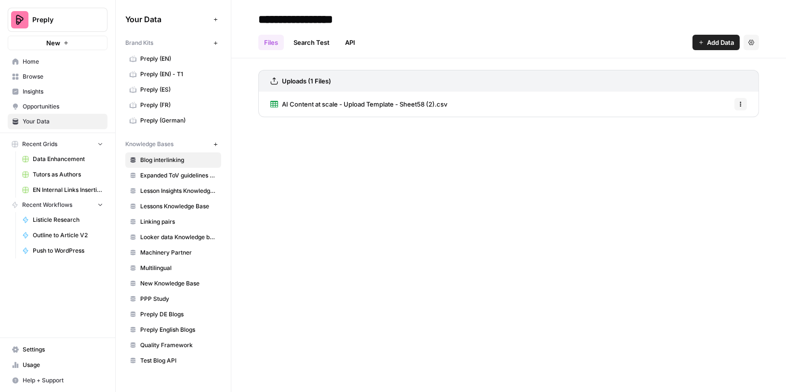
click at [175, 74] on span "Preply (EN) - T1" at bounding box center [178, 74] width 77 height 9
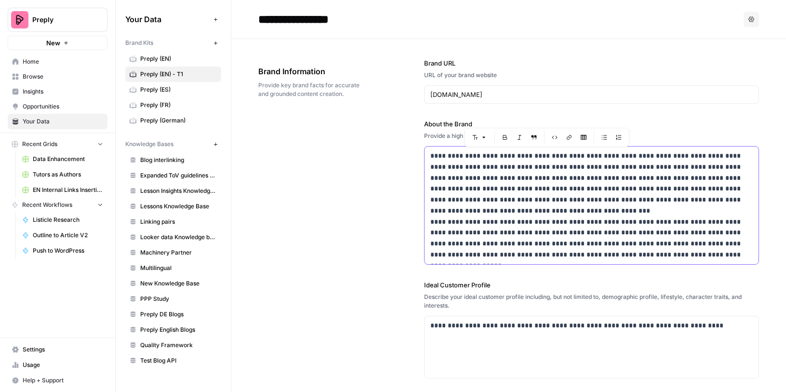
drag, startPoint x: 430, startPoint y: 153, endPoint x: 596, endPoint y: 303, distance: 223.4
click at [596, 302] on div "**********" at bounding box center [591, 323] width 335 height 568
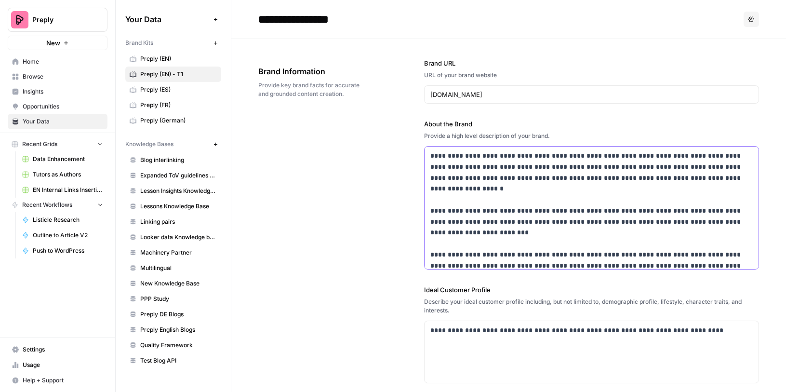
scroll to position [46, 0]
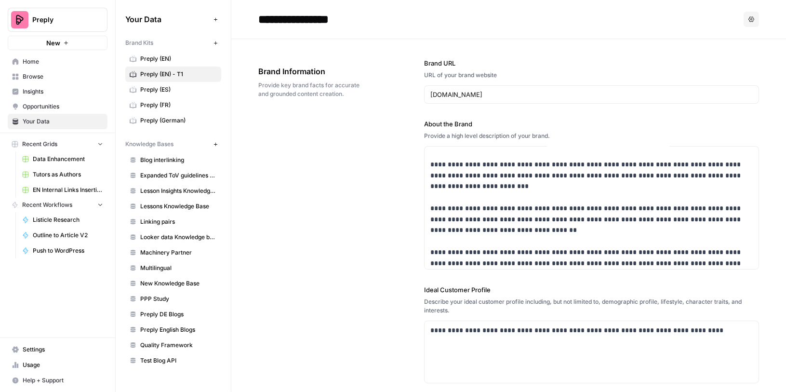
click at [172, 57] on span "Preply (EN)" at bounding box center [178, 58] width 77 height 9
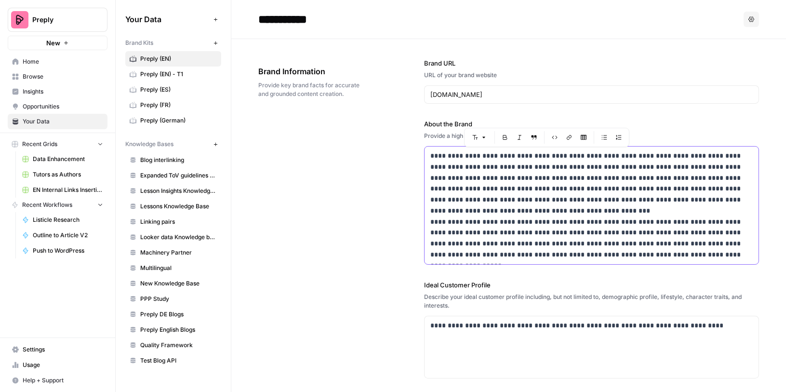
drag, startPoint x: 431, startPoint y: 154, endPoint x: 557, endPoint y: 331, distance: 218.0
click at [557, 331] on div "**********" at bounding box center [591, 323] width 335 height 568
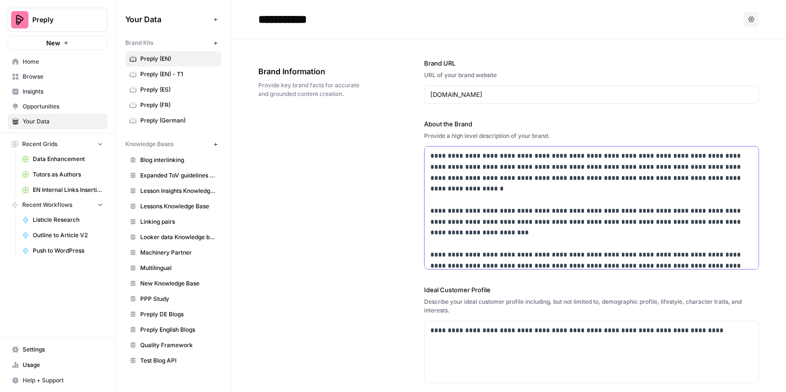
scroll to position [46, 0]
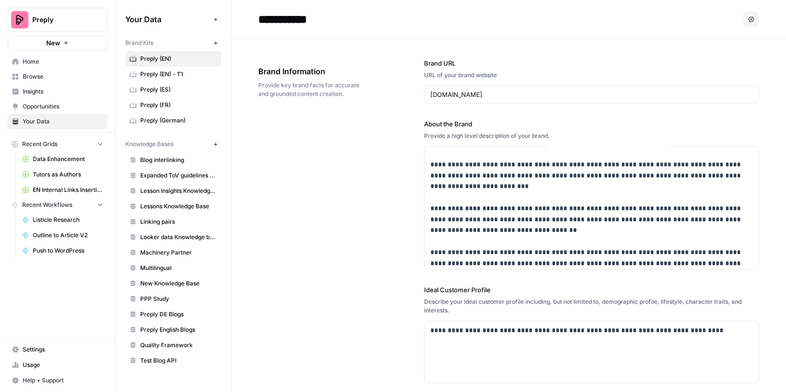
click at [393, 257] on div "**********" at bounding box center [508, 326] width 501 height 574
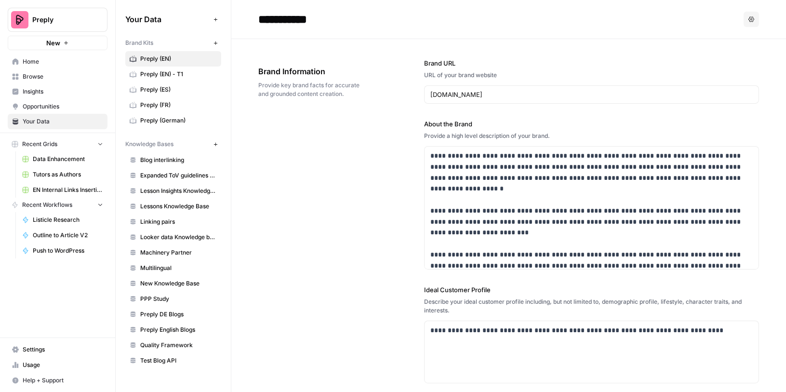
scroll to position [49, 0]
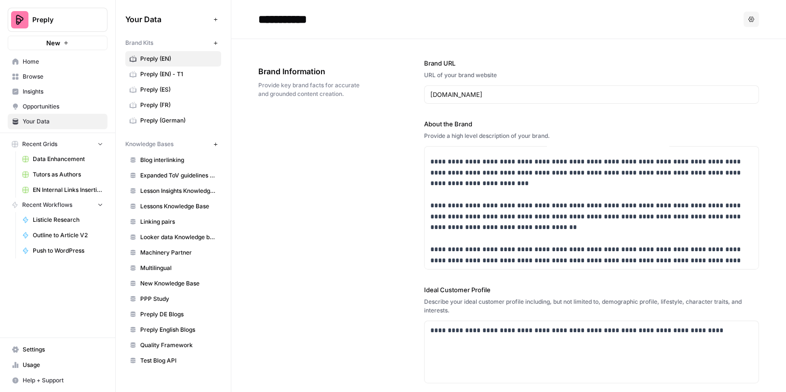
click at [43, 80] on link "Browse" at bounding box center [58, 76] width 100 height 15
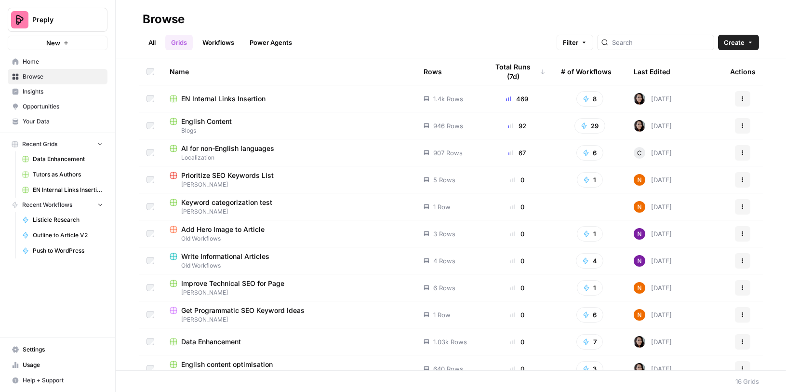
click at [206, 117] on span "English Content" at bounding box center [206, 122] width 51 height 10
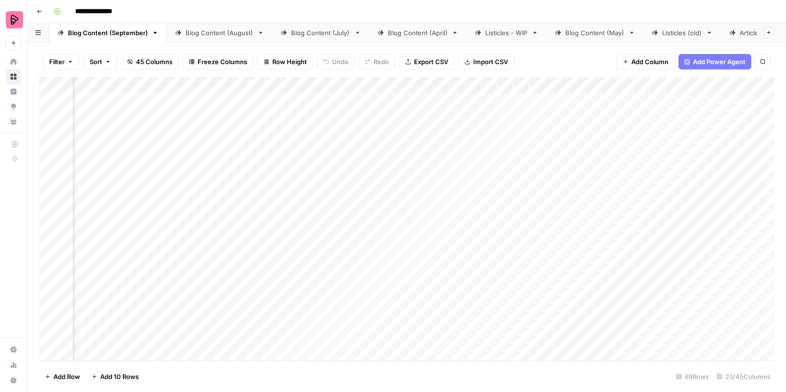
scroll to position [0, 244]
click at [338, 84] on div "Add Column" at bounding box center [406, 219] width 735 height 284
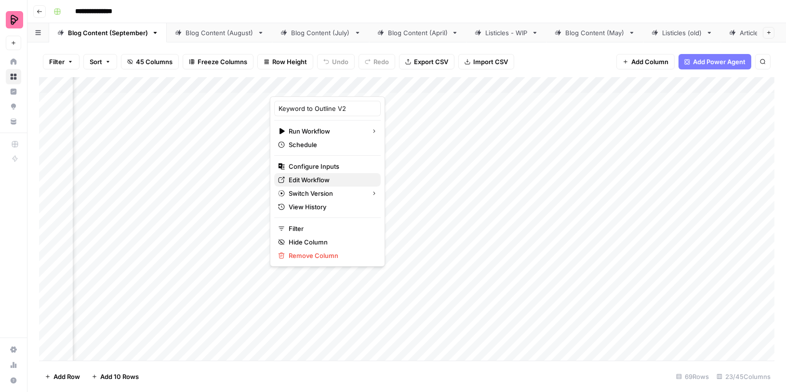
click at [318, 176] on span "Edit Workflow" at bounding box center [331, 180] width 84 height 10
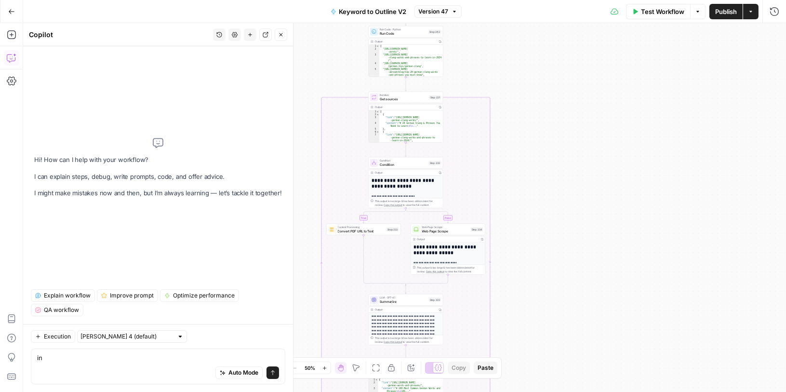
type textarea "i"
type textarea "list all the steps where we talk about the Brand"
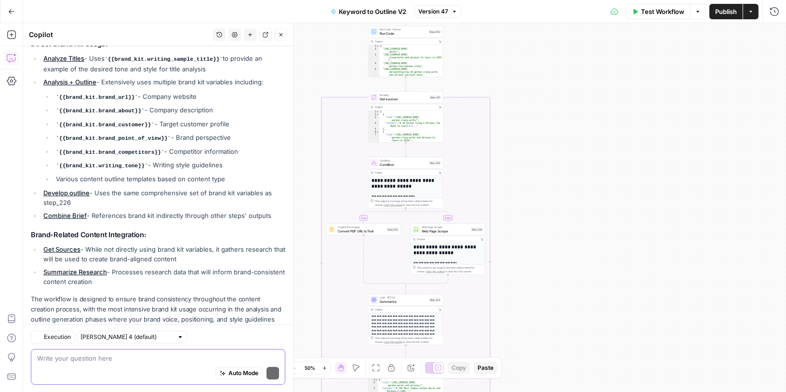
scroll to position [147, 0]
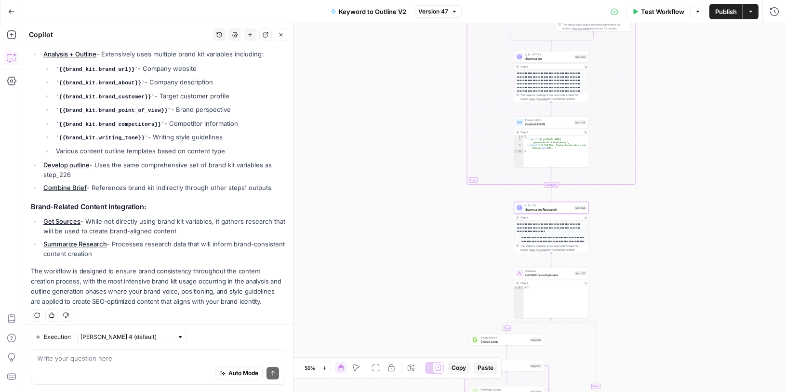
click at [80, 240] on link "Summarize Research" at bounding box center [75, 244] width 64 height 8
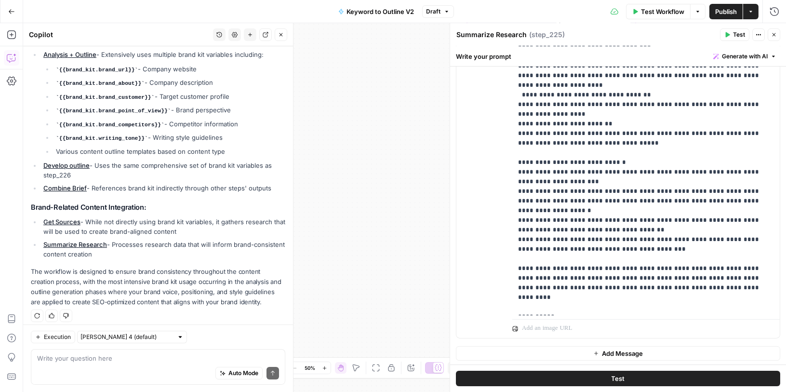
scroll to position [0, 0]
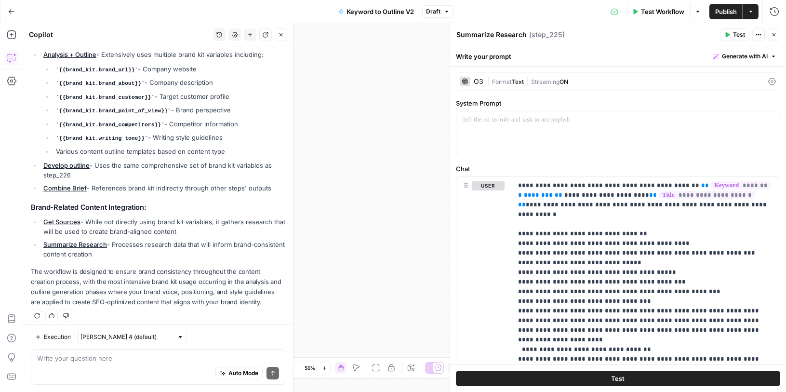
click at [71, 218] on link "Get Sources" at bounding box center [61, 222] width 37 height 8
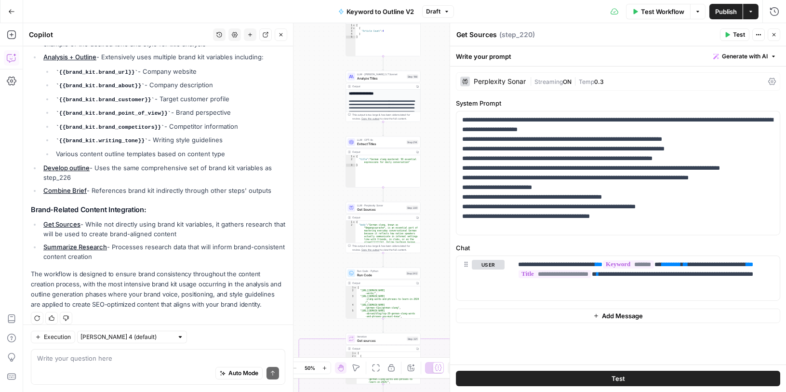
scroll to position [162, 0]
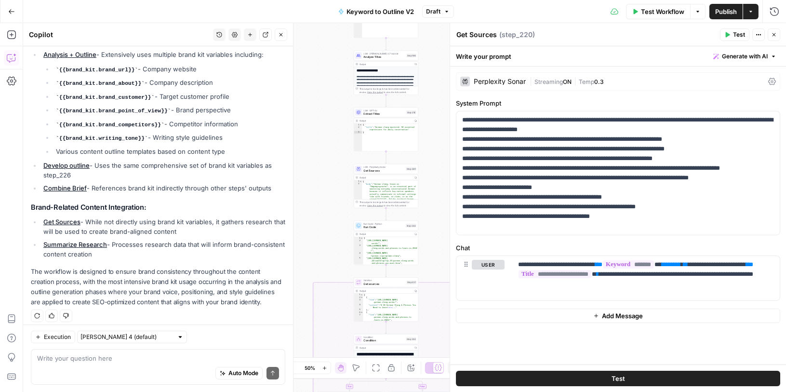
click at [74, 184] on link "Combine Brief" at bounding box center [64, 188] width 43 height 8
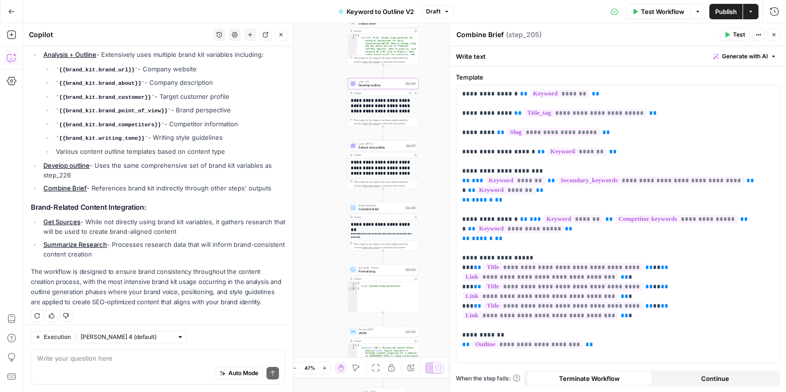
click at [75, 161] on link "Develop outline" at bounding box center [66, 165] width 46 height 8
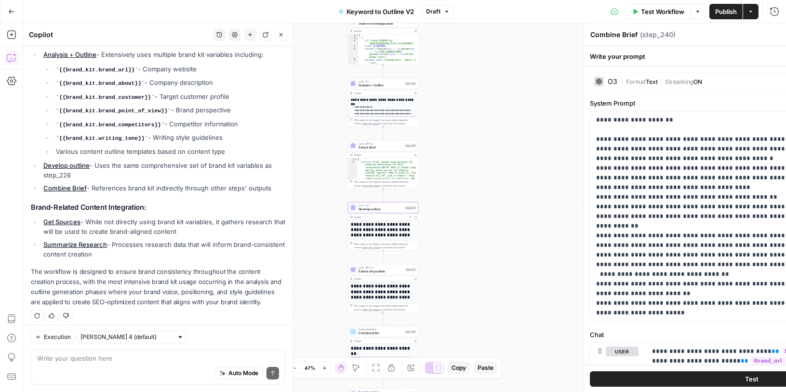
type textarea "Develop outline"
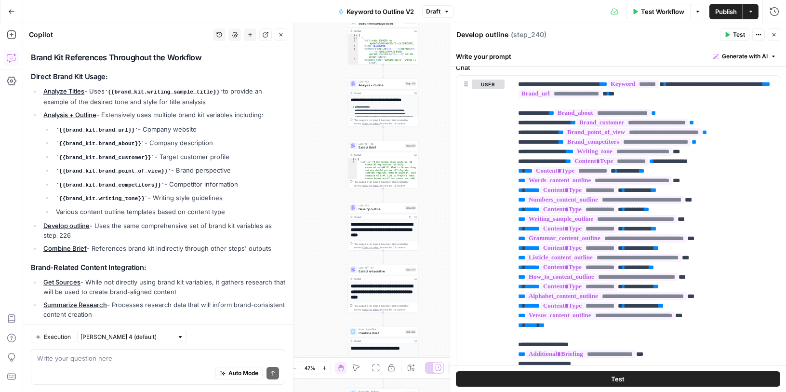
scroll to position [47, 0]
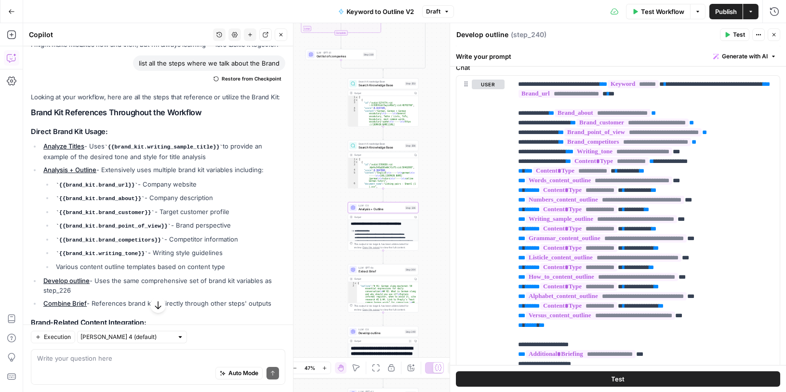
click at [81, 169] on link "Analysis + Outline" at bounding box center [69, 170] width 53 height 8
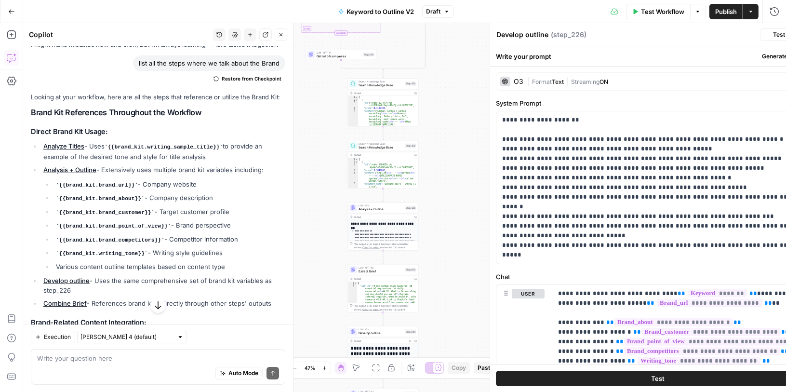
type textarea "Analysis + Outline"
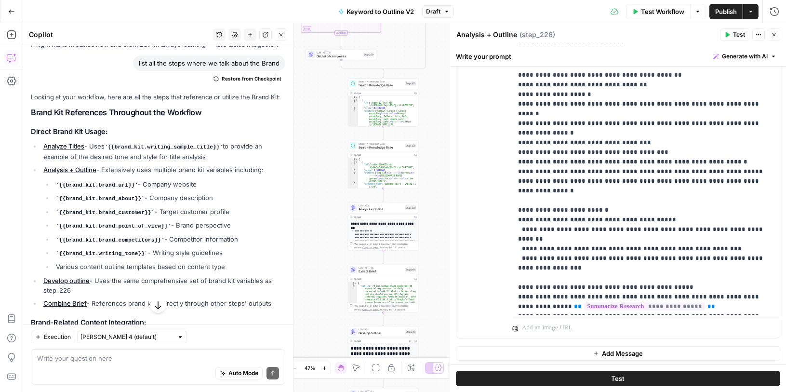
scroll to position [53, 0]
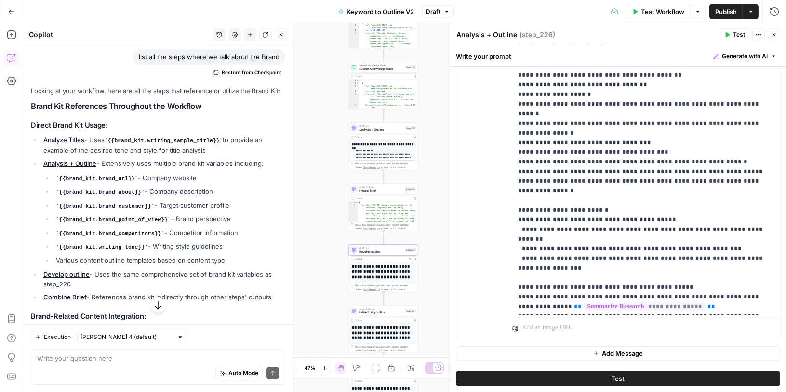
click at [70, 270] on link "Develop outline" at bounding box center [66, 274] width 46 height 8
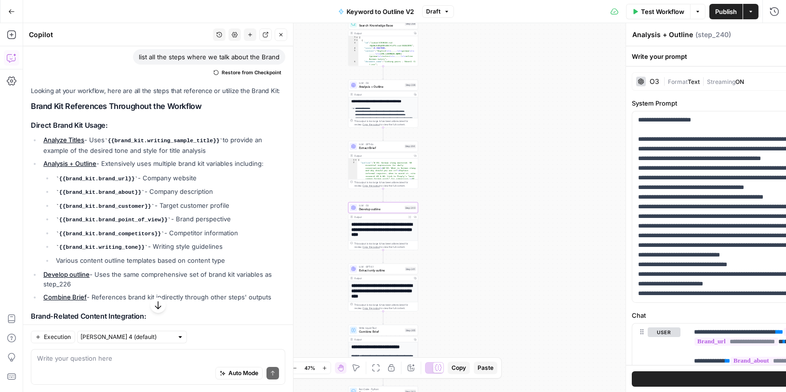
type textarea "Develop outline"
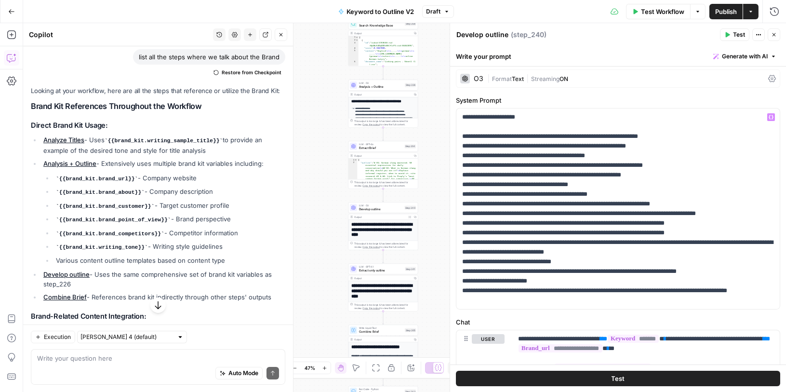
scroll to position [0, 0]
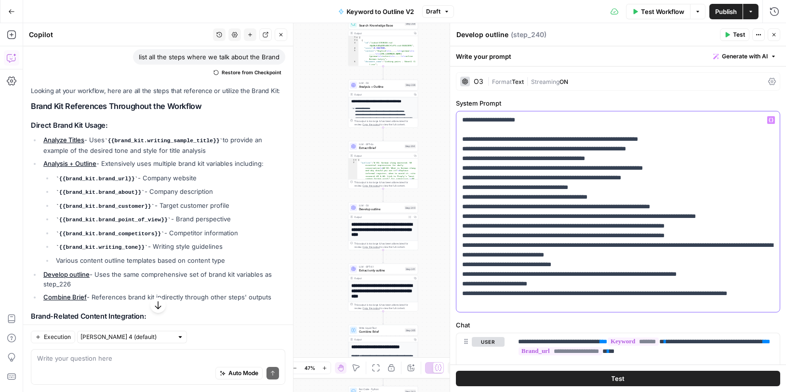
drag, startPoint x: 494, startPoint y: 176, endPoint x: 514, endPoint y: 176, distance: 19.3
click at [514, 176] on p "**********" at bounding box center [618, 211] width 312 height 193
copy p "******"
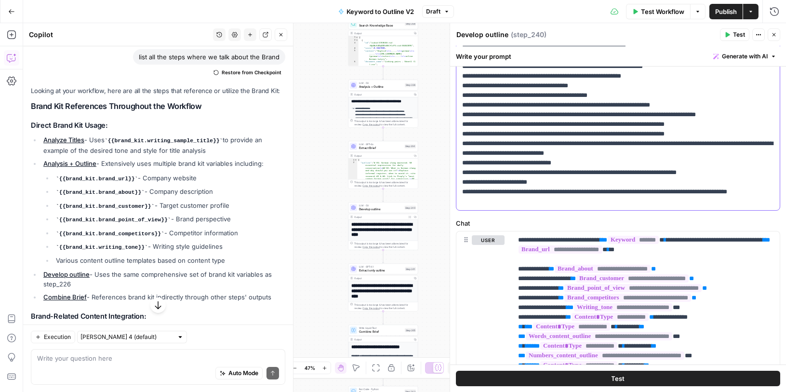
scroll to position [106, 0]
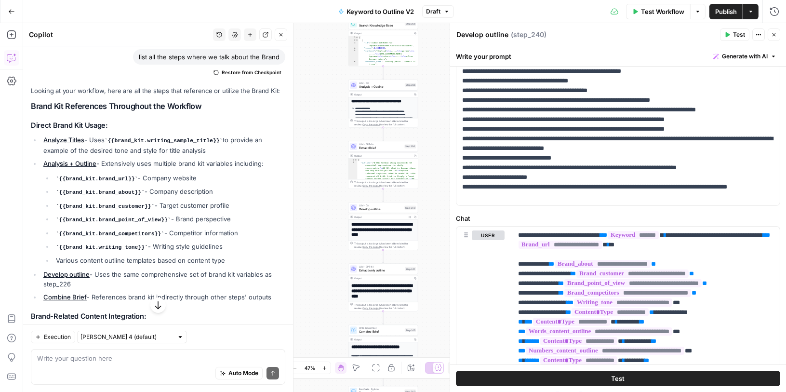
click at [9, 11] on icon "button" at bounding box center [11, 11] width 7 height 7
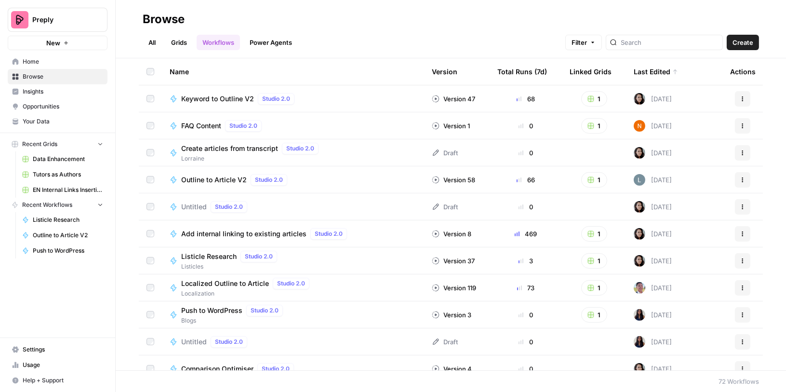
click at [36, 73] on span "Browse" at bounding box center [63, 76] width 80 height 9
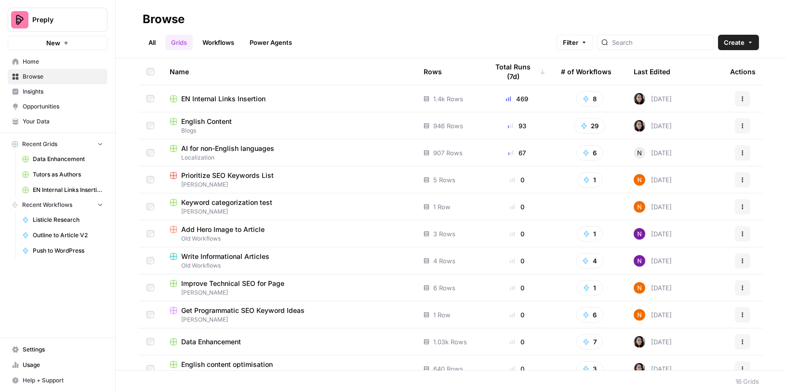
click at [36, 72] on span "Browse" at bounding box center [63, 76] width 80 height 9
click at [153, 39] on link "All" at bounding box center [152, 42] width 19 height 15
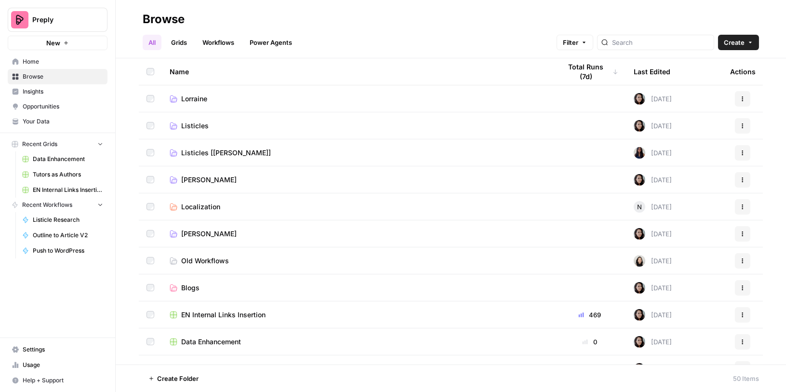
click at [176, 41] on link "Grids" at bounding box center [178, 42] width 27 height 15
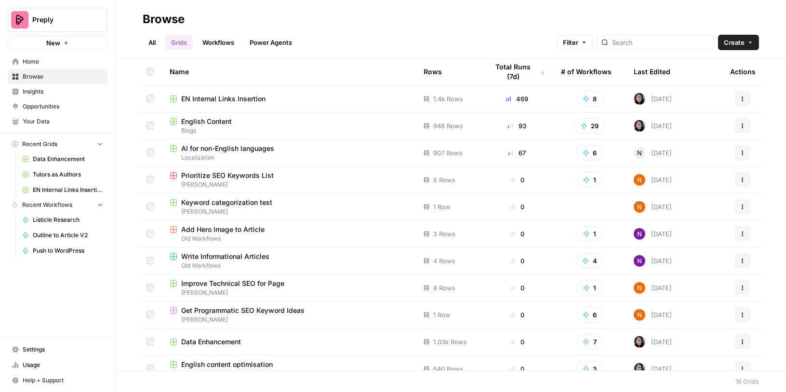
click at [212, 124] on span "English Content" at bounding box center [206, 122] width 51 height 10
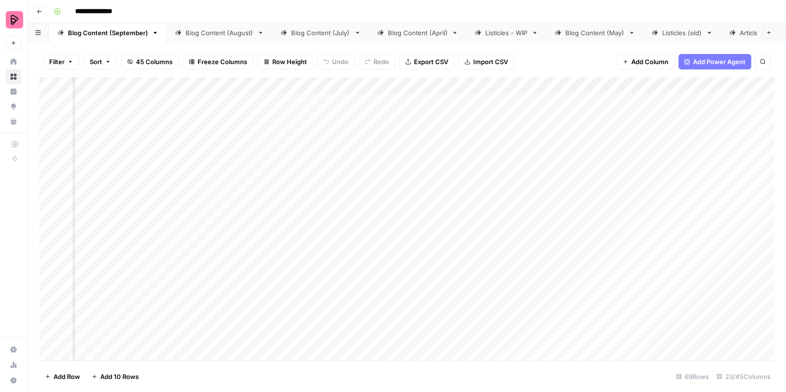
scroll to position [0, 442]
click at [397, 81] on div "Add Column" at bounding box center [406, 219] width 735 height 284
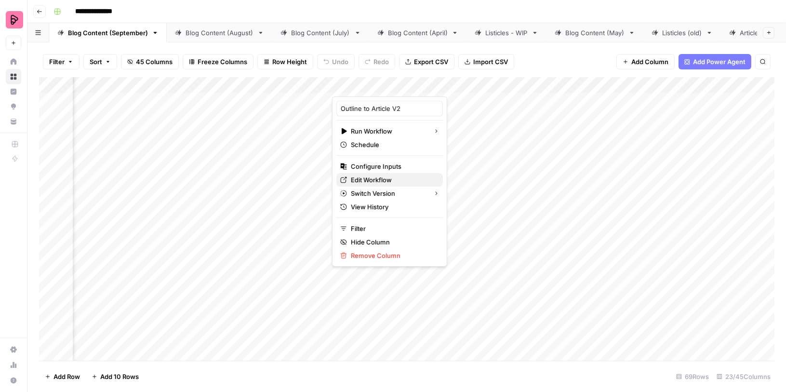
click at [366, 182] on span "Edit Workflow" at bounding box center [393, 180] width 84 height 10
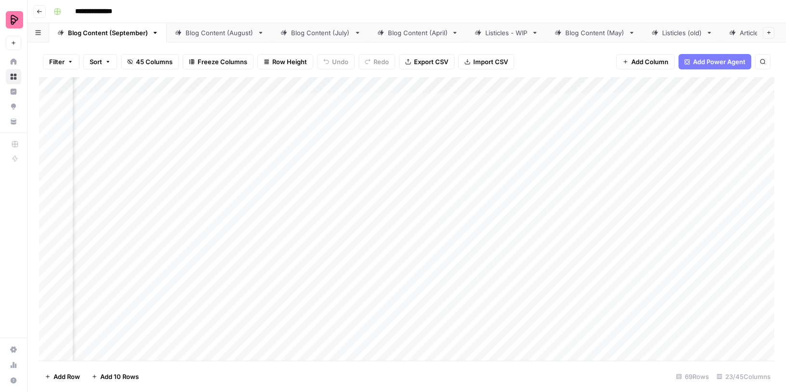
scroll to position [0, 117]
click at [708, 31] on div "Comparisons" at bounding box center [725, 33] width 40 height 10
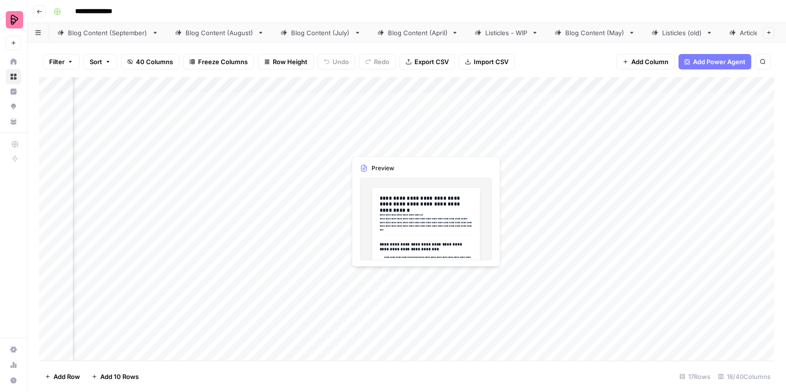
scroll to position [0, 393]
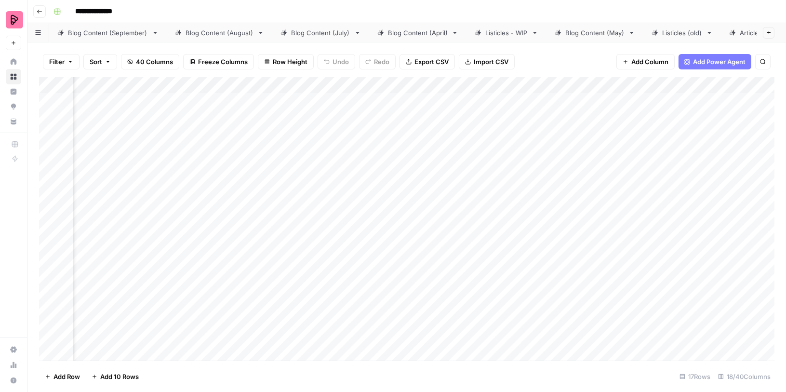
click at [449, 275] on div "Add Column" at bounding box center [406, 219] width 735 height 284
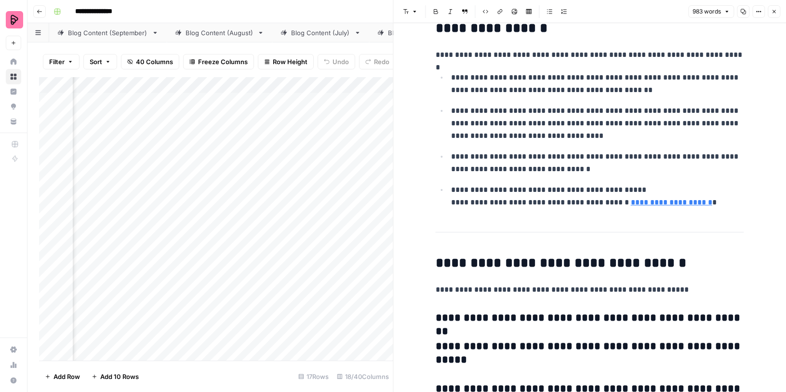
scroll to position [1883, 0]
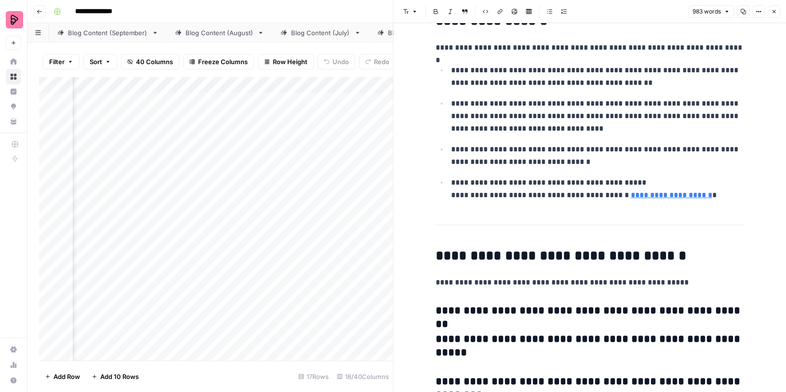
click at [777, 10] on button "Close" at bounding box center [773, 11] width 13 height 13
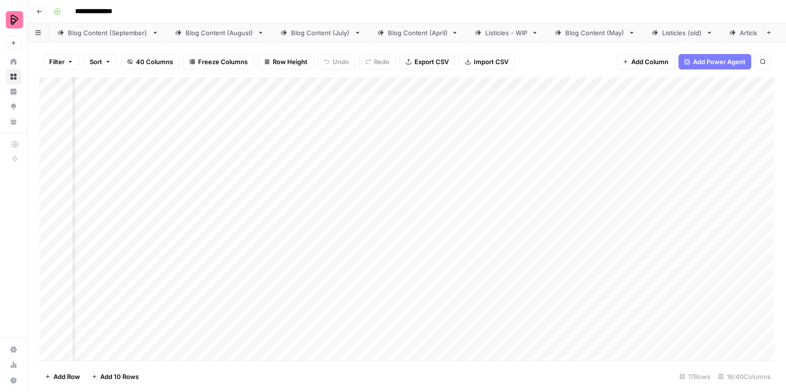
scroll to position [0, 372]
click at [334, 128] on div "Add Column" at bounding box center [406, 219] width 735 height 284
click at [330, 152] on div "Add Column" at bounding box center [406, 219] width 735 height 284
click at [325, 184] on div "Add Column" at bounding box center [406, 219] width 735 height 284
click at [323, 205] on div "Add Column" at bounding box center [406, 219] width 735 height 284
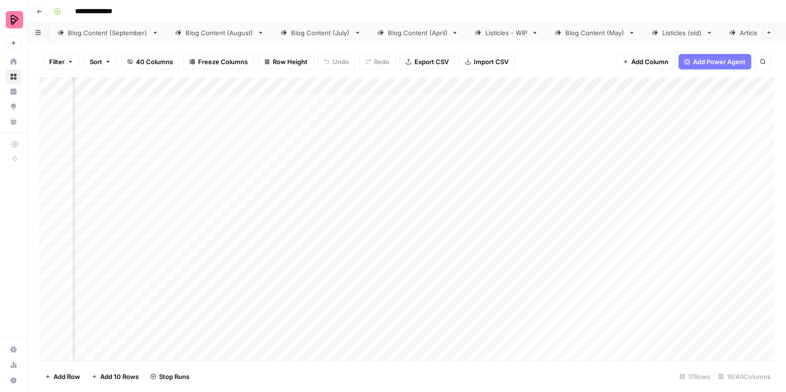
click at [320, 230] on div "Add Column" at bounding box center [406, 219] width 735 height 284
click at [320, 249] on div "Add Column" at bounding box center [406, 219] width 735 height 284
click at [473, 101] on div "Add Column" at bounding box center [406, 219] width 735 height 284
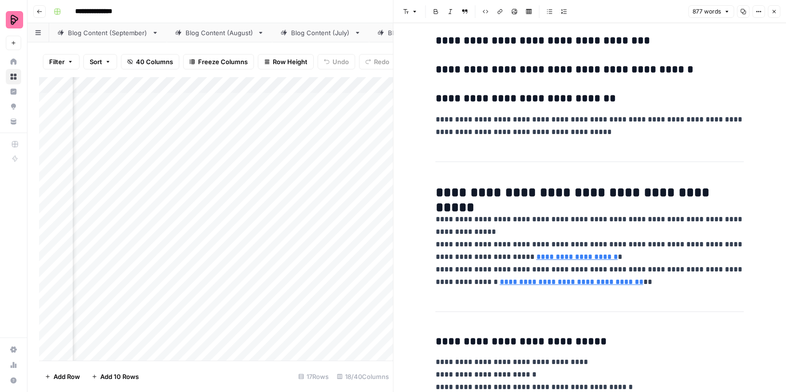
scroll to position [2196, 0]
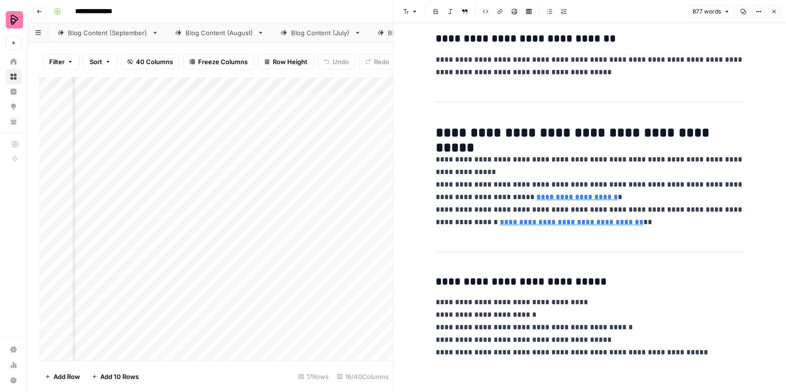
click at [775, 8] on button "Close" at bounding box center [773, 11] width 13 height 13
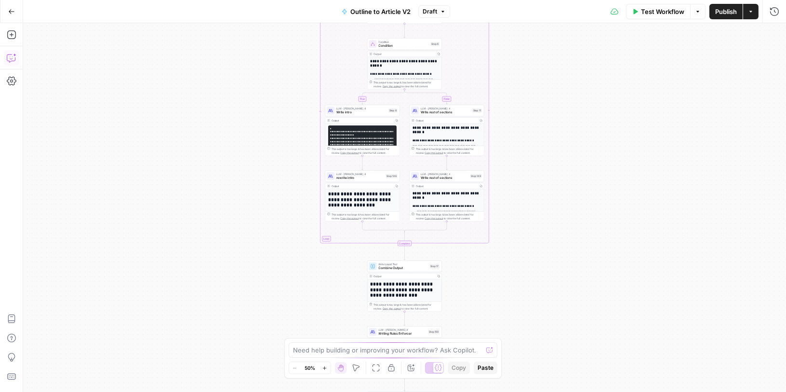
click at [12, 59] on icon "button" at bounding box center [12, 58] width 10 height 10
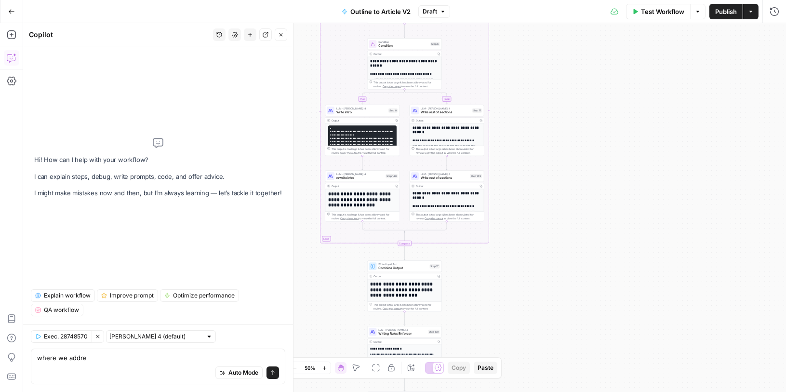
type textarea "where we addres"
type textarea "in which steps do we address talking about the Brand (Preply)"
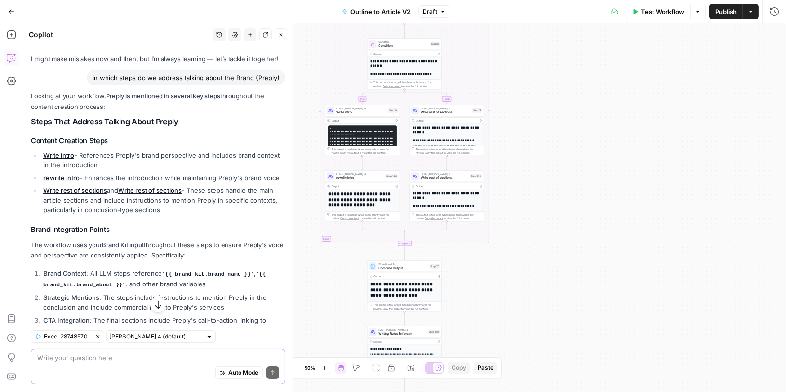
scroll to position [34, 0]
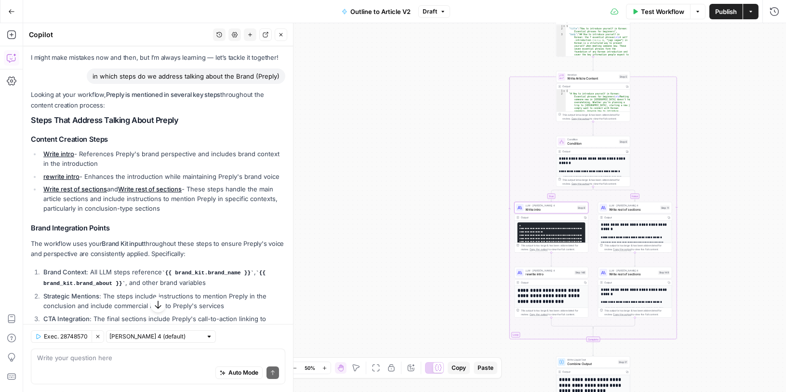
click at [60, 151] on link "Write intro" at bounding box center [58, 154] width 31 height 8
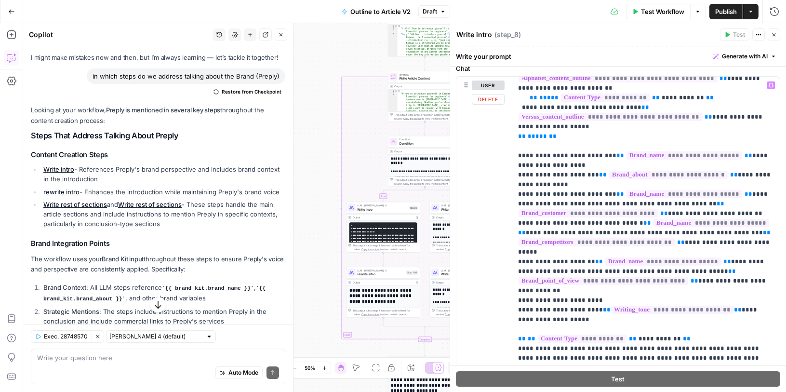
scroll to position [453, 0]
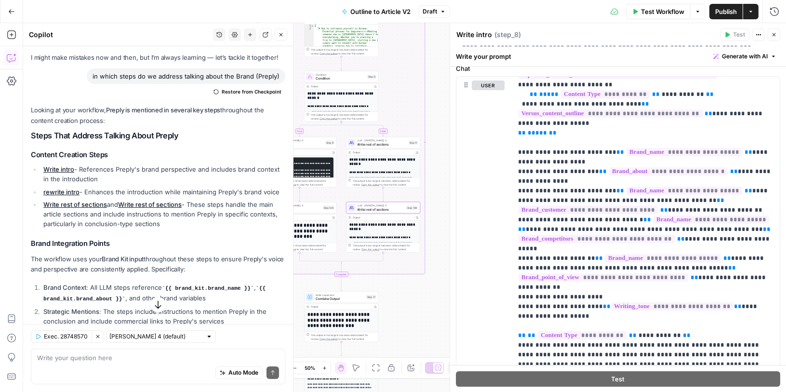
click at [137, 205] on link "Write rest of sections" at bounding box center [150, 204] width 64 height 8
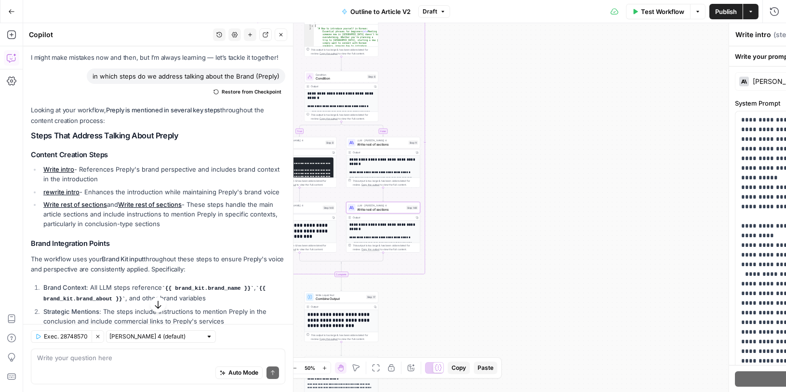
type textarea "Write rest of sections"
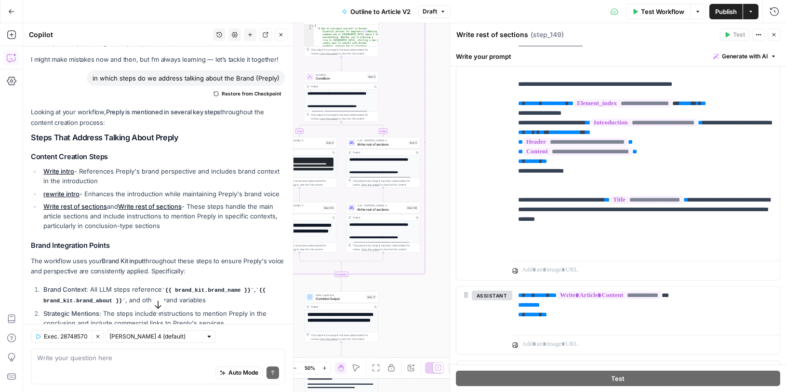
scroll to position [32, 0]
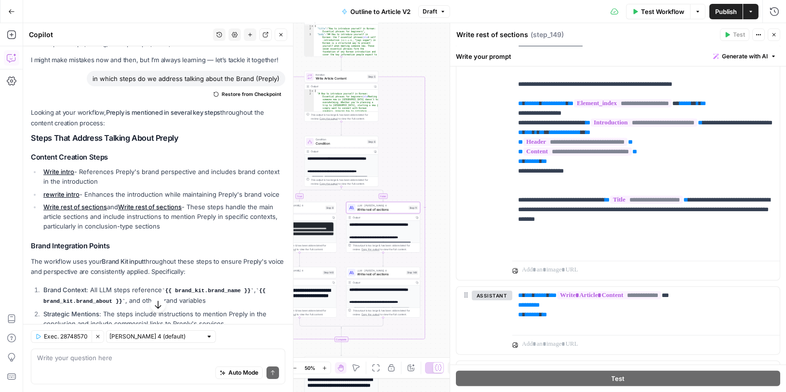
click at [65, 208] on link "Write rest of sections" at bounding box center [75, 207] width 64 height 8
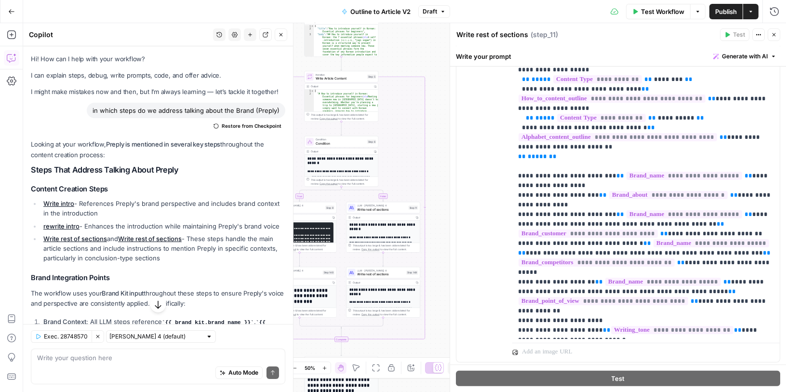
scroll to position [579, 0]
drag, startPoint x: 578, startPoint y: 194, endPoint x: 514, endPoint y: 187, distance: 64.4
click at [514, 187] on div "**********" at bounding box center [646, 142] width 268 height 392
copy p "**********"
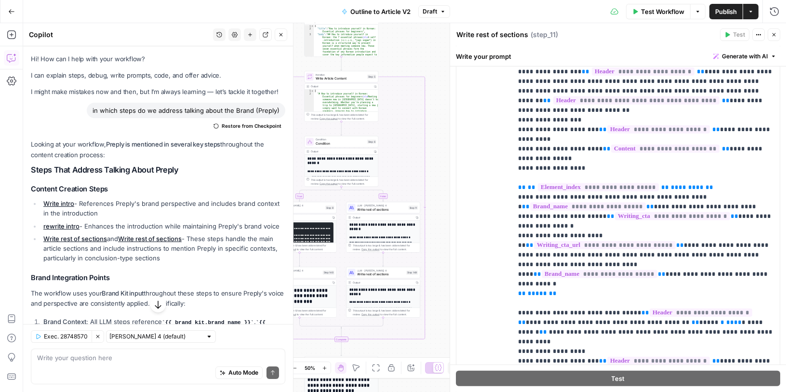
scroll to position [13, 0]
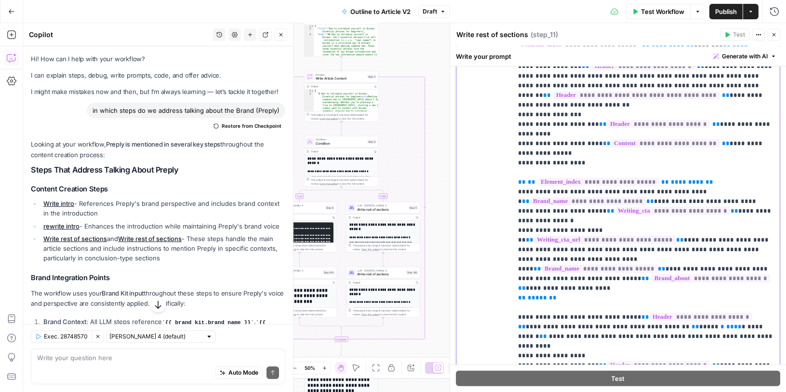
scroll to position [18, 0]
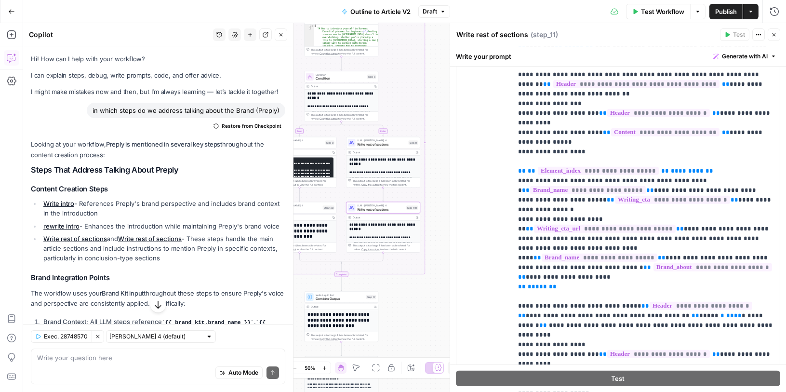
click at [132, 241] on link "Write rest of sections" at bounding box center [150, 239] width 64 height 8
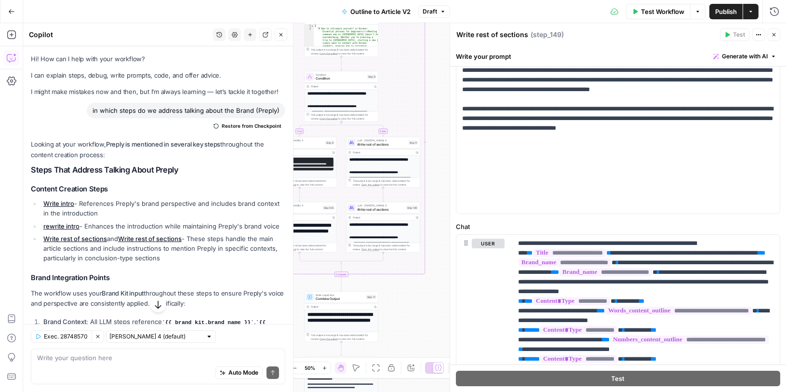
scroll to position [401, 0]
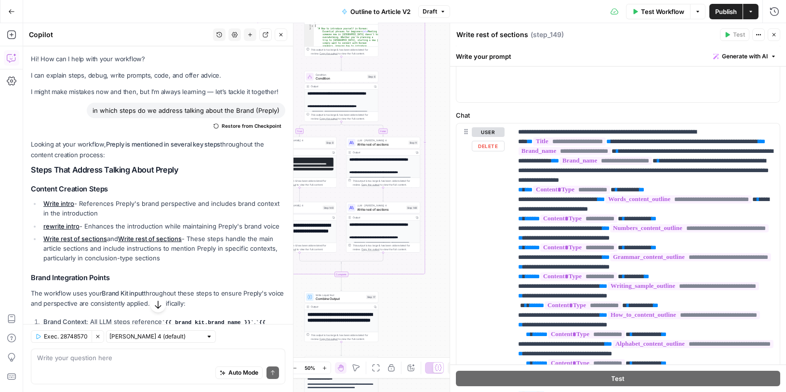
click at [489, 259] on div "user Delete" at bounding box center [488, 331] width 33 height 408
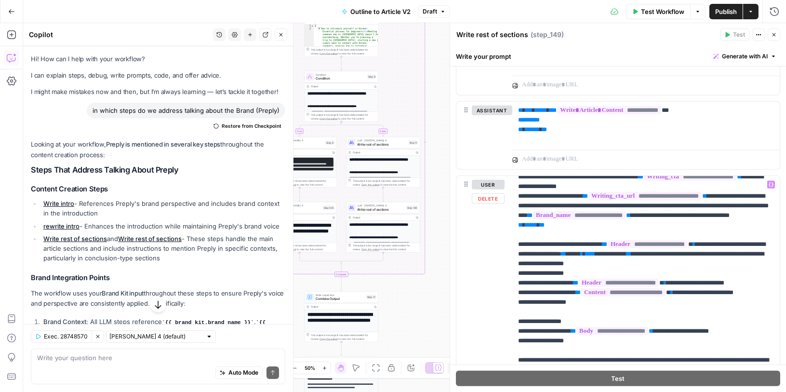
scroll to position [165, 0]
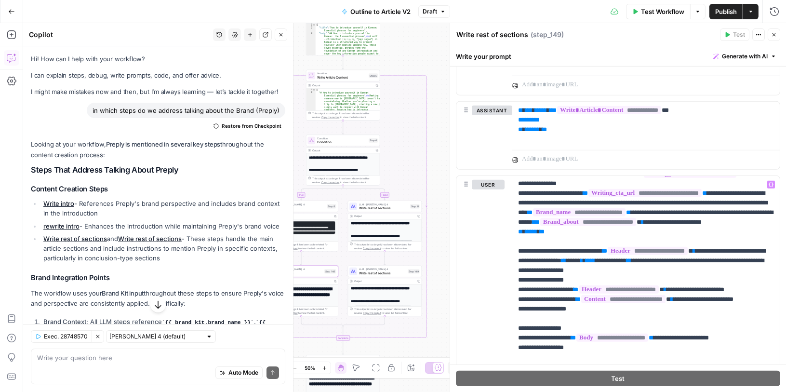
click at [51, 224] on link "rewrite intro" at bounding box center [61, 226] width 36 height 8
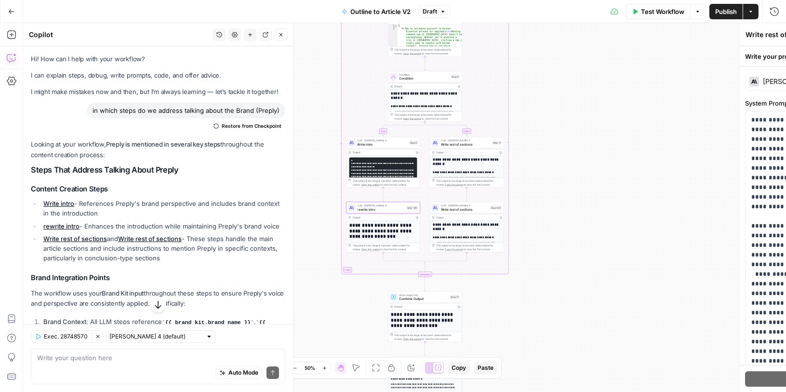
type textarea "rewrite intro"
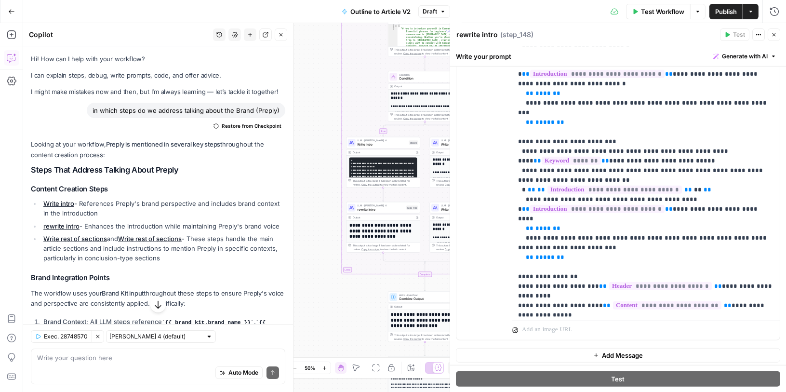
scroll to position [193, 0]
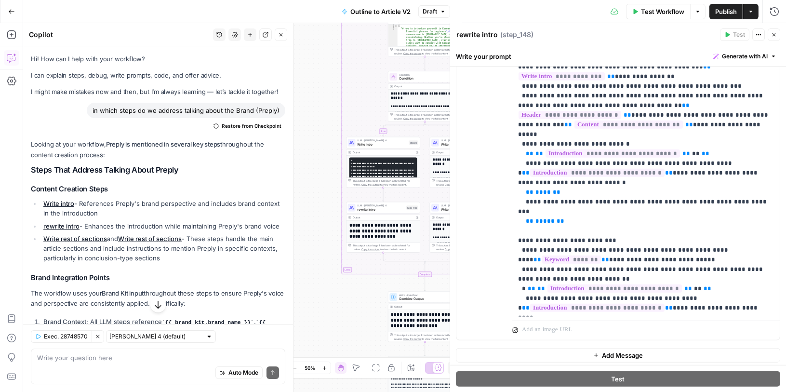
click at [724, 10] on span "Publish" at bounding box center [726, 12] width 22 height 10
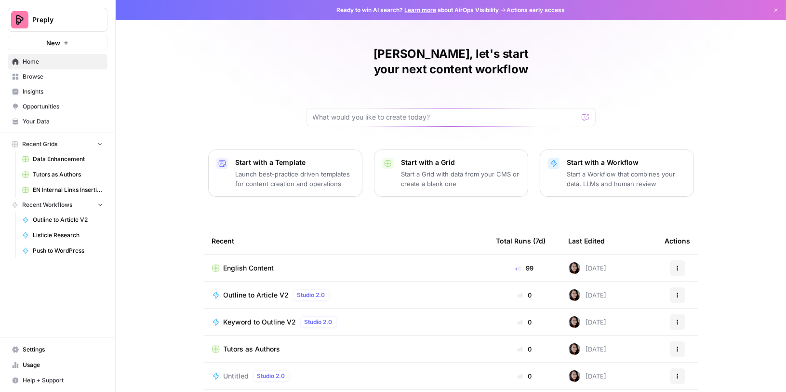
click at [36, 73] on span "Browse" at bounding box center [63, 76] width 80 height 9
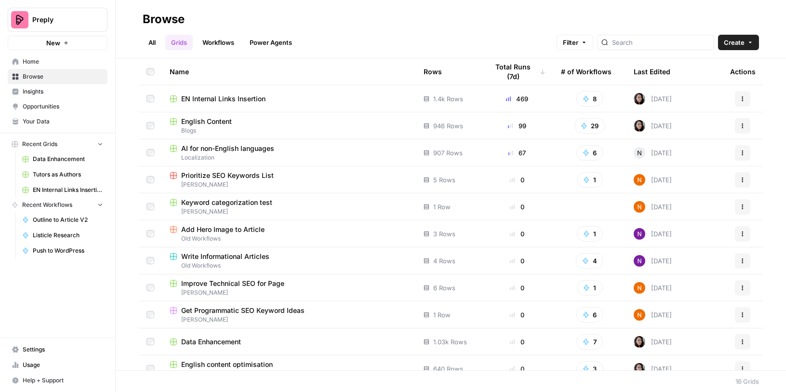
click at [193, 128] on span "Blogs" at bounding box center [289, 130] width 238 height 9
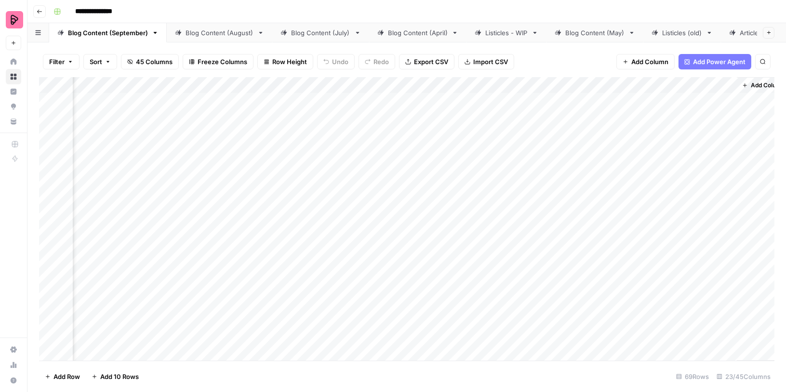
scroll to position [0, 1329]
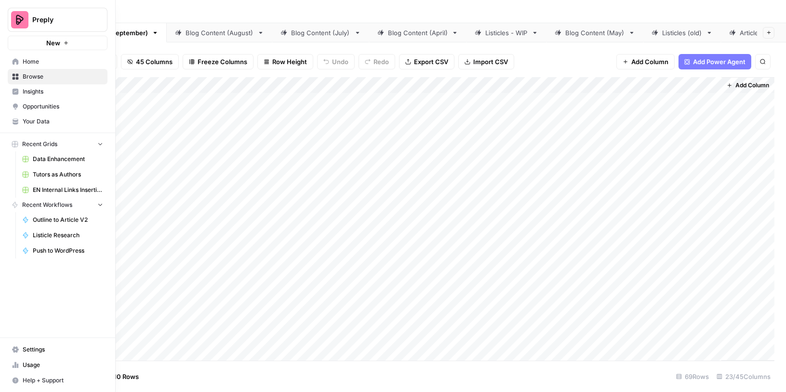
click at [36, 141] on span "Recent Grids" at bounding box center [39, 144] width 35 height 9
click at [36, 75] on span "Browse" at bounding box center [63, 76] width 80 height 9
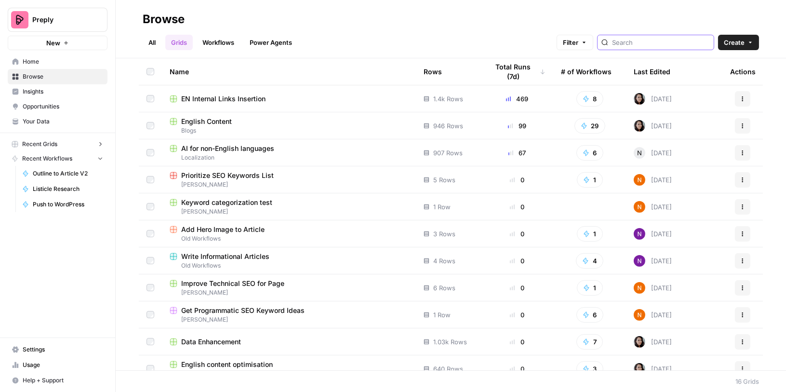
click at [661, 39] on input "search" at bounding box center [661, 43] width 98 height 10
click at [649, 41] on input "search" at bounding box center [661, 43] width 98 height 10
click at [652, 40] on input "search" at bounding box center [661, 43] width 98 height 10
click at [645, 63] on div "Last Edited" at bounding box center [651, 71] width 37 height 26
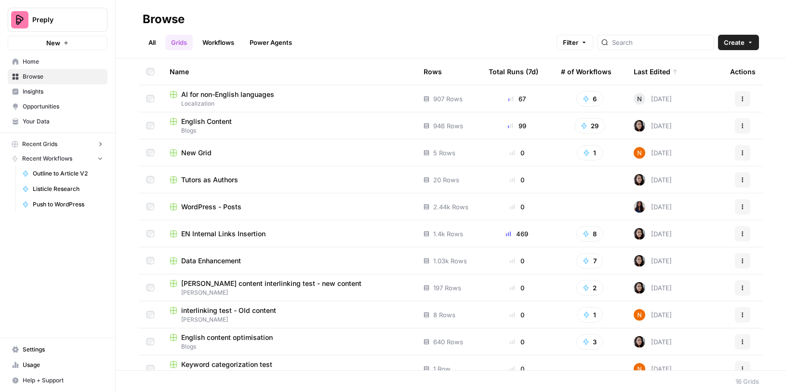
click at [645, 67] on div "Last Edited" at bounding box center [655, 71] width 44 height 26
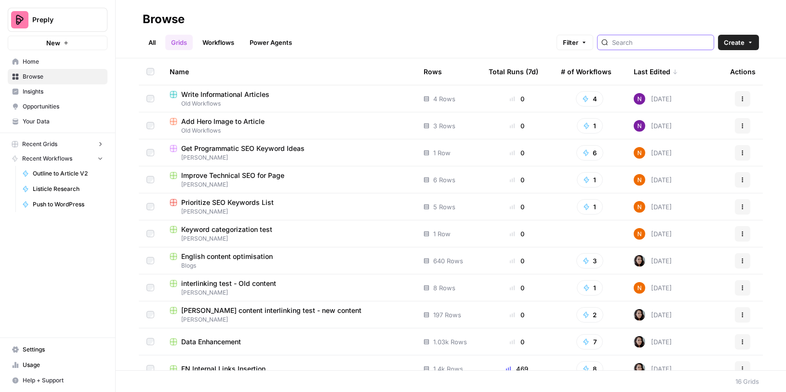
click at [643, 40] on input "search" at bounding box center [661, 43] width 98 height 10
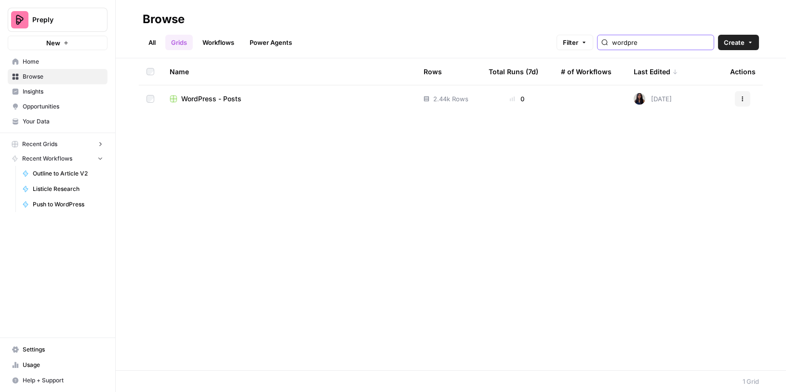
type input "wordpre"
click at [286, 95] on div "WordPress - Posts" at bounding box center [289, 99] width 238 height 10
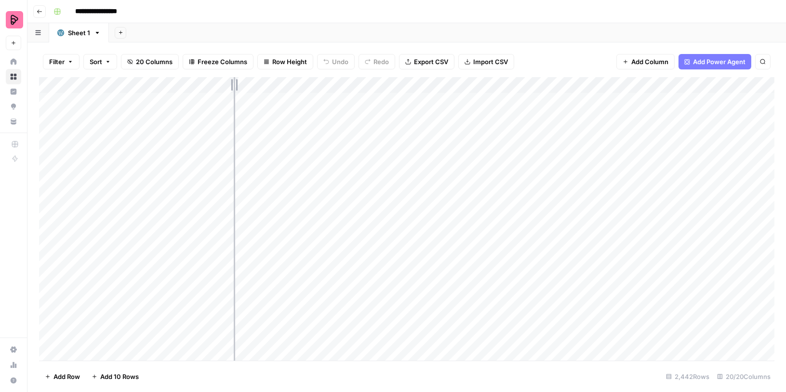
drag, startPoint x: 158, startPoint y: 87, endPoint x: 235, endPoint y: 86, distance: 77.1
click at [235, 86] on div "Add Column" at bounding box center [406, 219] width 735 height 284
click at [132, 101] on div "Add Column" at bounding box center [406, 219] width 735 height 284
click at [124, 101] on div "Add Column" at bounding box center [406, 219] width 735 height 284
click at [126, 85] on div "Add Column" at bounding box center [406, 219] width 735 height 284
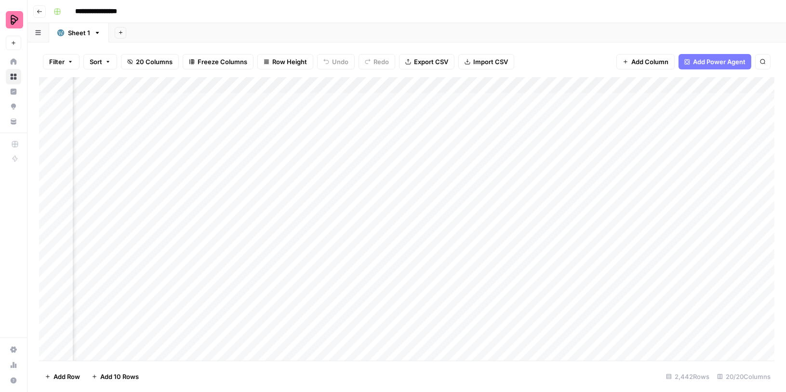
scroll to position [0, 1385]
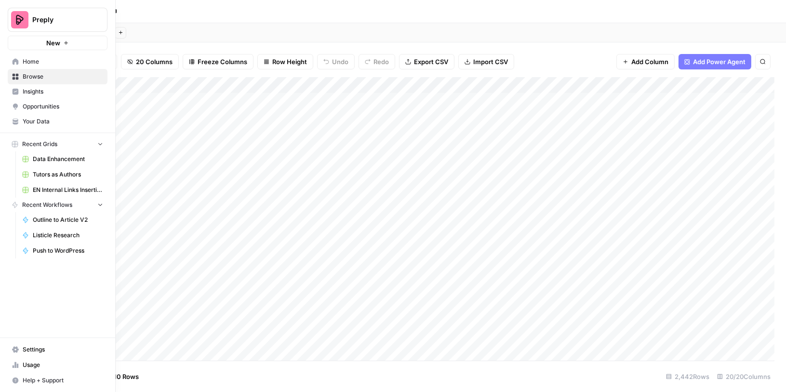
click at [25, 120] on span "Your Data" at bounding box center [63, 121] width 80 height 9
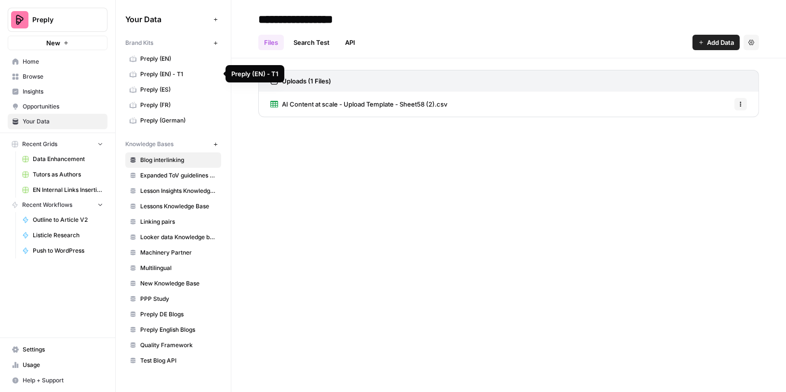
click at [175, 58] on span "Preply (EN)" at bounding box center [178, 58] width 77 height 9
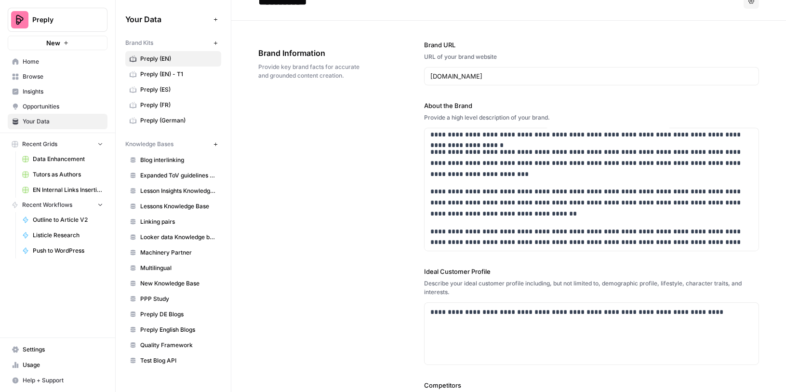
scroll to position [37, 0]
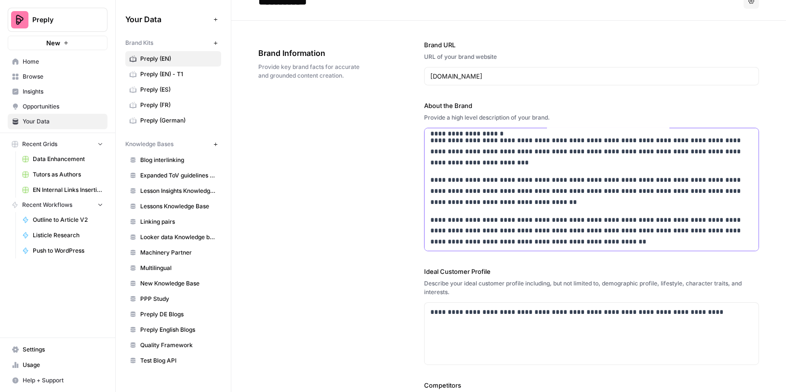
click at [632, 175] on p "**********" at bounding box center [591, 190] width 323 height 33
click at [629, 175] on p "**********" at bounding box center [591, 190] width 323 height 33
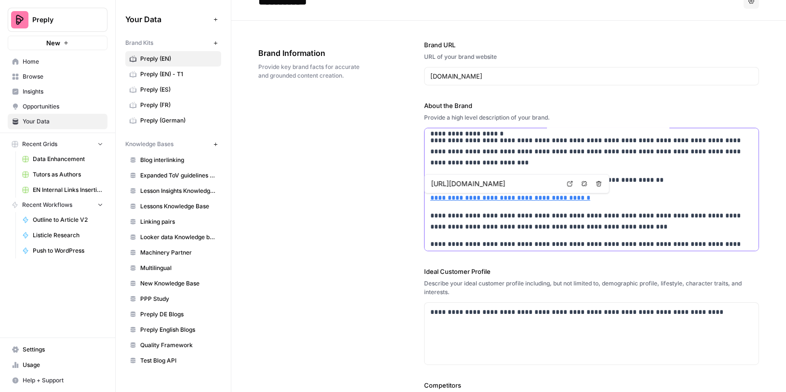
click at [430, 195] on link "**********" at bounding box center [510, 197] width 160 height 7
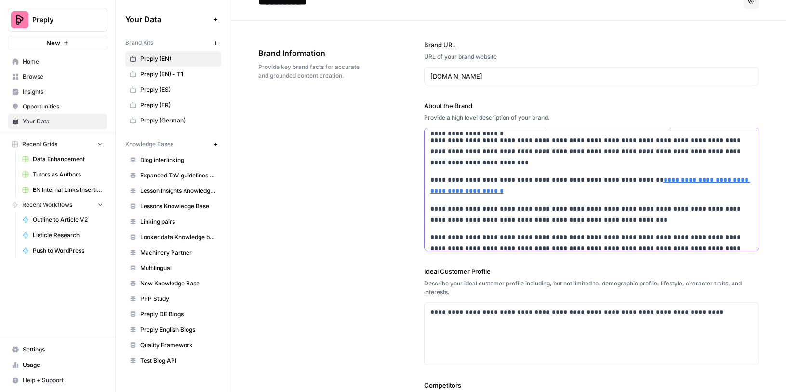
click at [430, 204] on p "**********" at bounding box center [591, 214] width 323 height 22
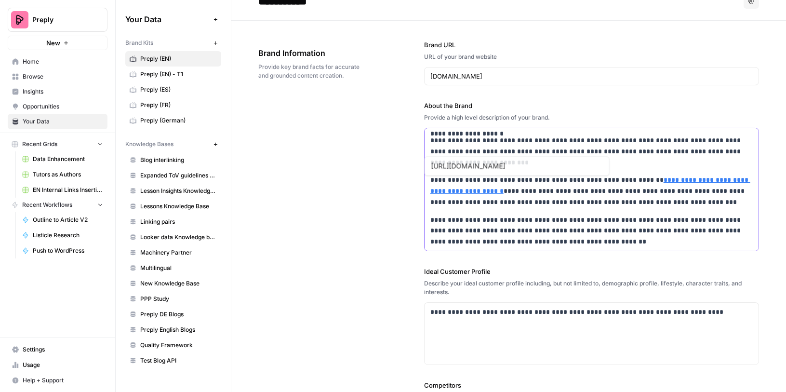
click at [439, 183] on p "**********" at bounding box center [591, 190] width 323 height 33
copy p "**********"
click at [186, 72] on span "Preply (EN) - T1" at bounding box center [178, 74] width 77 height 9
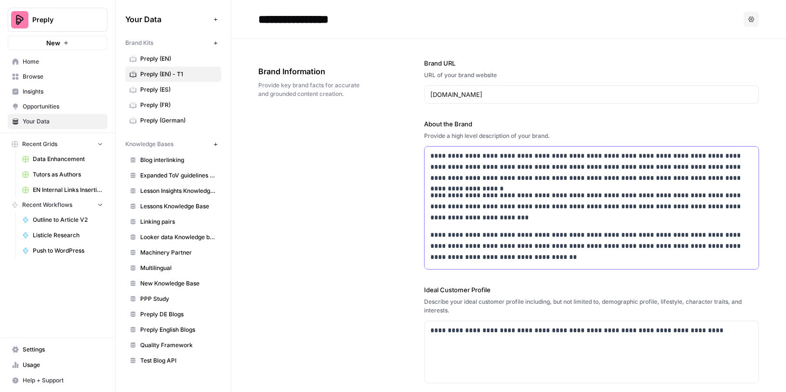
click at [504, 203] on p "**********" at bounding box center [591, 206] width 323 height 33
click at [489, 247] on p "**********" at bounding box center [591, 245] width 323 height 33
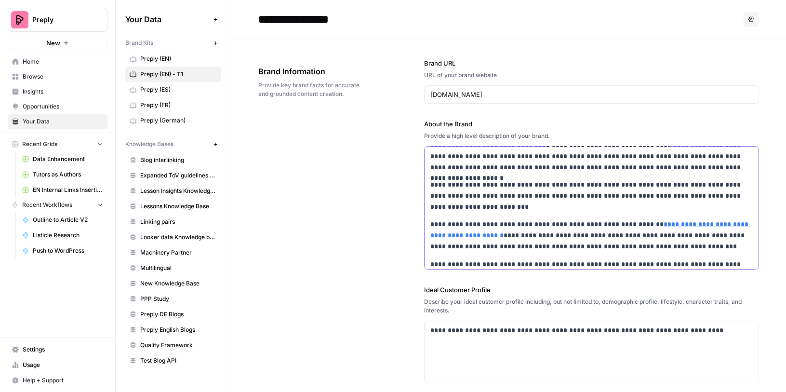
scroll to position [37, 0]
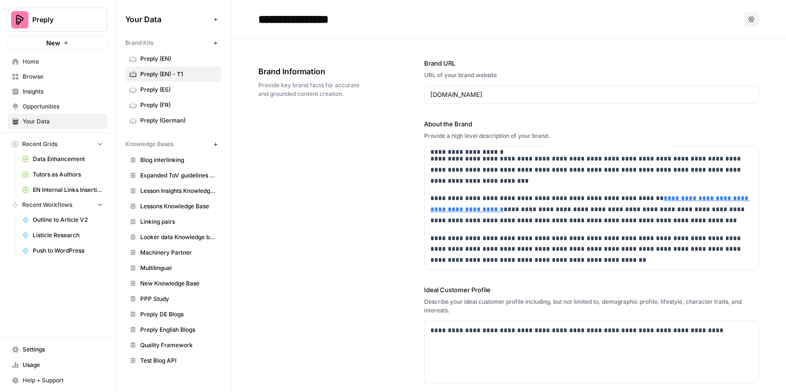
click at [180, 85] on span "Preply (ES)" at bounding box center [178, 89] width 77 height 9
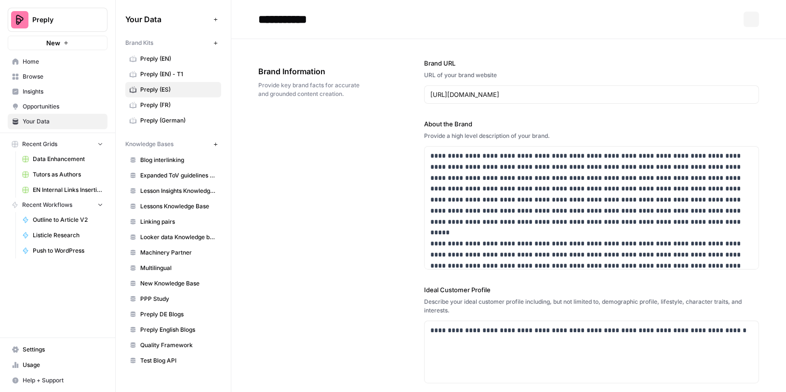
click at [168, 58] on span "Preply (EN)" at bounding box center [178, 58] width 77 height 9
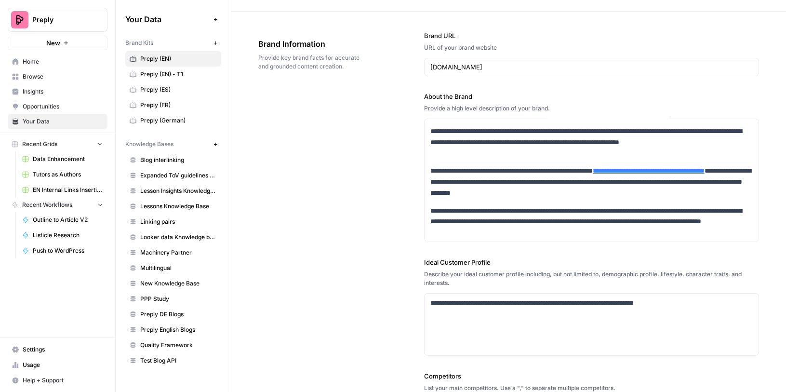
scroll to position [36, 0]
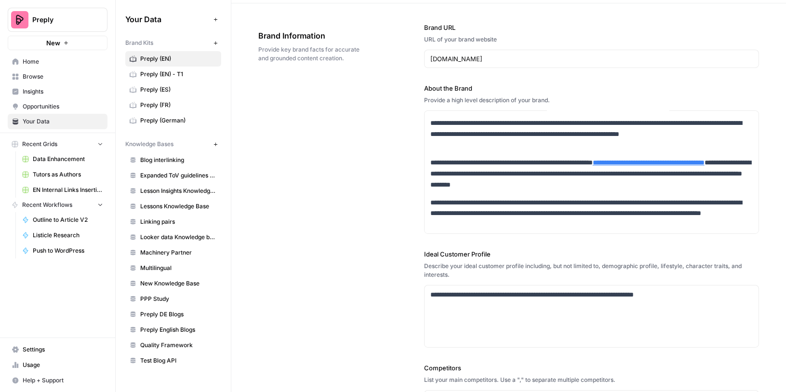
click at [45, 77] on span "Browse" at bounding box center [63, 76] width 80 height 9
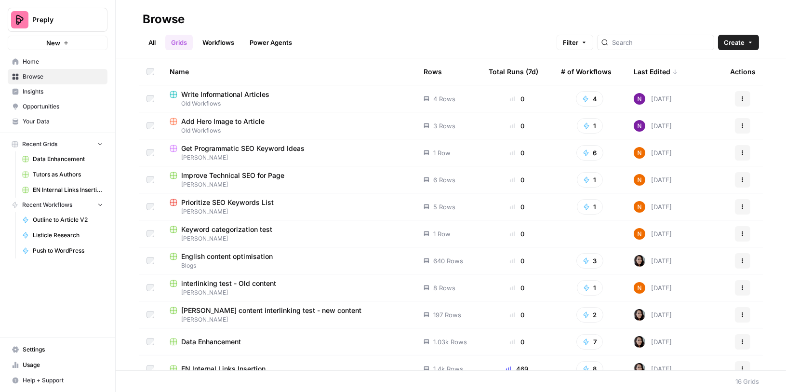
click at [157, 40] on link "All" at bounding box center [152, 42] width 19 height 15
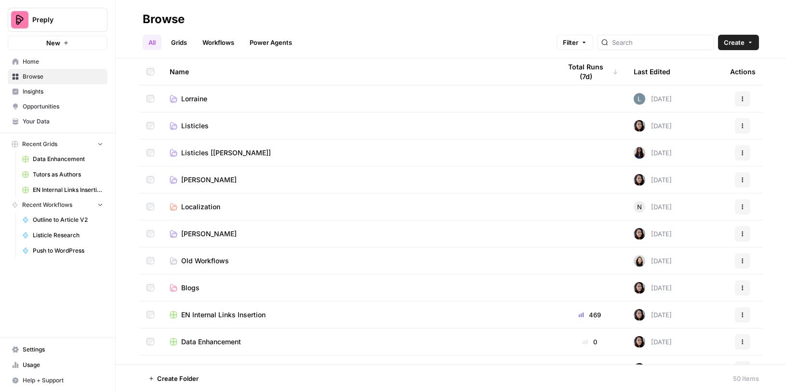
click at [184, 36] on link "Grids" at bounding box center [178, 42] width 27 height 15
